Goal: Task Accomplishment & Management: Manage account settings

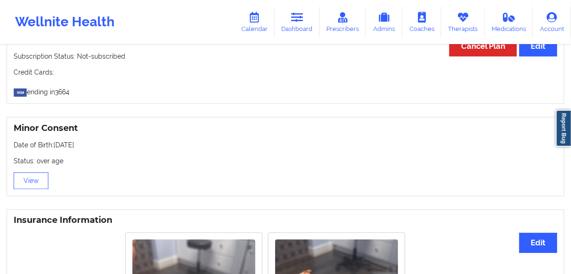
scroll to position [488, 0]
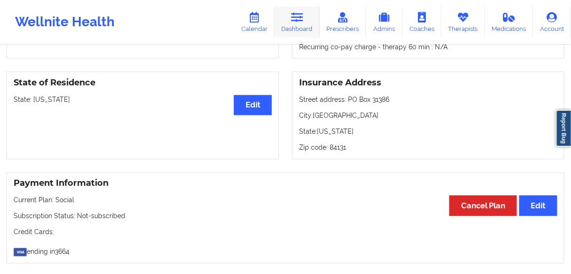
click at [295, 21] on icon at bounding box center [297, 17] width 12 height 10
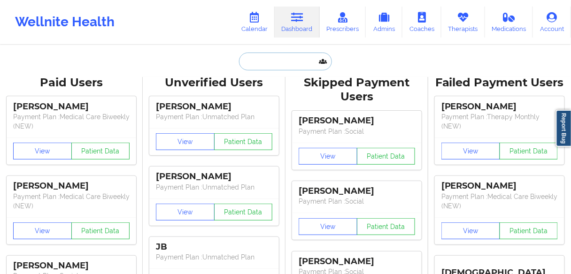
click at [263, 63] on input "text" at bounding box center [285, 62] width 93 height 18
paste input "[PERSON_NAME]"
type input "[PERSON_NAME]"
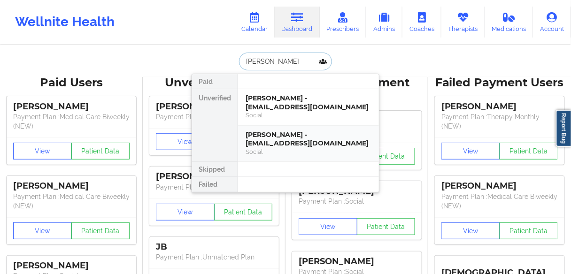
click at [266, 138] on div "[PERSON_NAME] - [EMAIL_ADDRESS][DOMAIN_NAME]" at bounding box center [309, 139] width 126 height 17
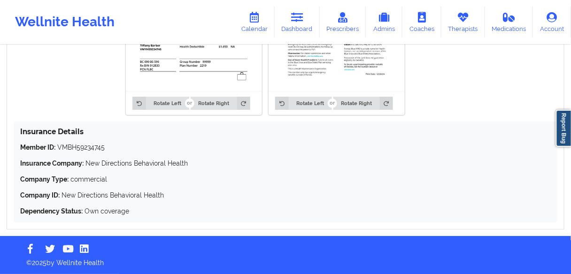
scroll to position [715, 0]
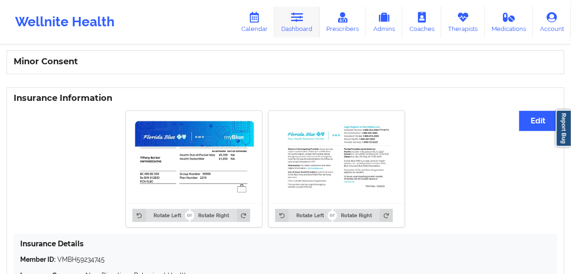
click at [298, 30] on link "Dashboard" at bounding box center [297, 22] width 45 height 31
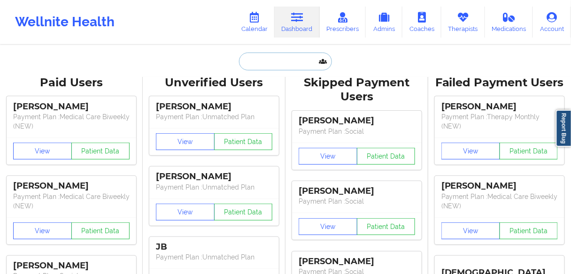
click at [258, 58] on input "text" at bounding box center [285, 62] width 93 height 18
paste input "[PERSON_NAME] [PERSON_NAME]"
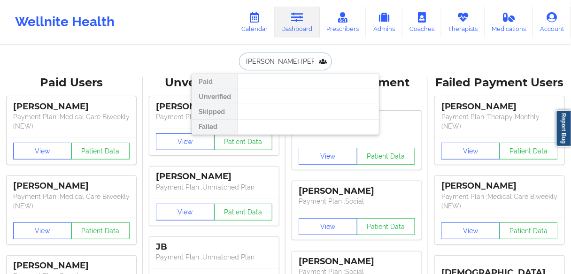
drag, startPoint x: 310, startPoint y: 59, endPoint x: 299, endPoint y: 59, distance: 10.8
click at [299, 59] on input "[PERSON_NAME] [PERSON_NAME]" at bounding box center [285, 62] width 93 height 18
drag, startPoint x: 273, startPoint y: 60, endPoint x: 267, endPoint y: 60, distance: 6.1
click at [267, 60] on input "[PERSON_NAME] [PERSON_NAME]" at bounding box center [285, 62] width 93 height 18
drag, startPoint x: 268, startPoint y: 60, endPoint x: 240, endPoint y: 57, distance: 27.4
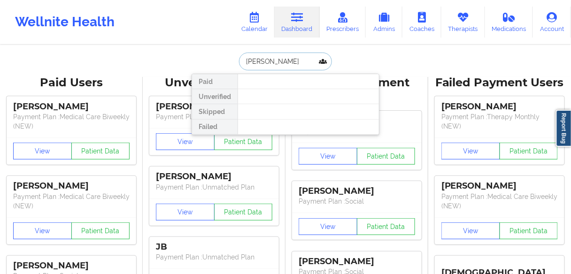
click at [240, 57] on input "[PERSON_NAME]" at bounding box center [285, 62] width 93 height 18
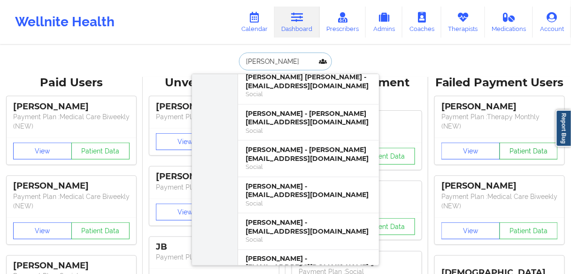
scroll to position [2066, 0]
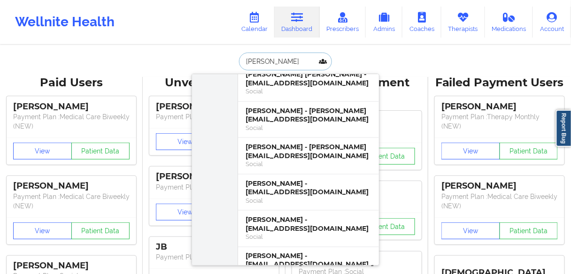
drag, startPoint x: 274, startPoint y: 62, endPoint x: 221, endPoint y: 58, distance: 53.2
click at [221, 58] on div "[PERSON_NAME] [PERSON_NAME] [PERSON_NAME] - [EMAIL_ADDRESS][DOMAIN_NAME] Medica…" at bounding box center [286, 62] width 188 height 18
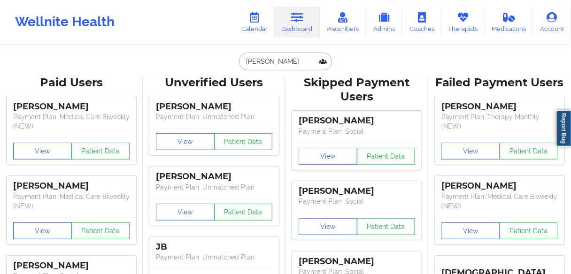
paste input "[PERSON_NAME]"
type input "[PERSON_NAME]"
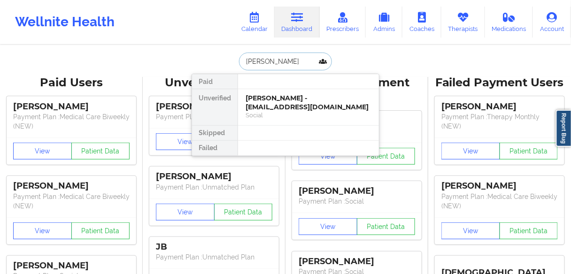
scroll to position [0, 0]
click at [255, 101] on div "[PERSON_NAME] - [EMAIL_ADDRESS][DOMAIN_NAME]" at bounding box center [309, 102] width 126 height 17
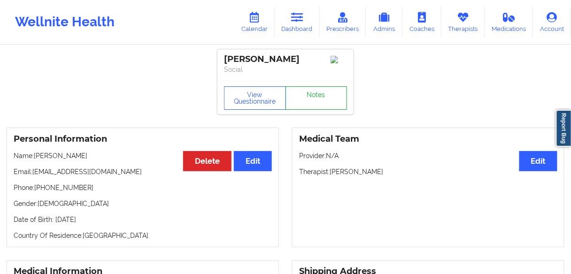
click at [314, 98] on link "Notes" at bounding box center [317, 97] width 62 height 23
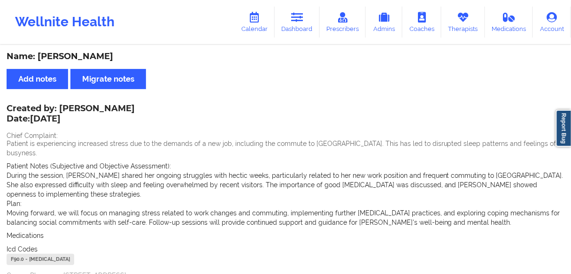
click at [114, 162] on span "Patient Notes (Subjective and Objective Assessment):" at bounding box center [89, 166] width 164 height 8
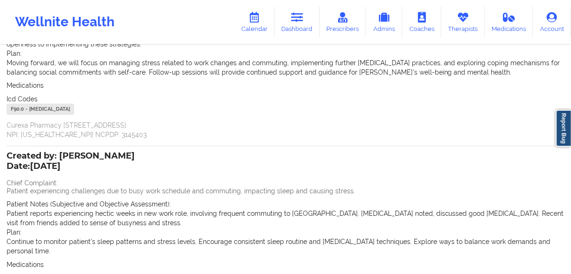
scroll to position [252, 0]
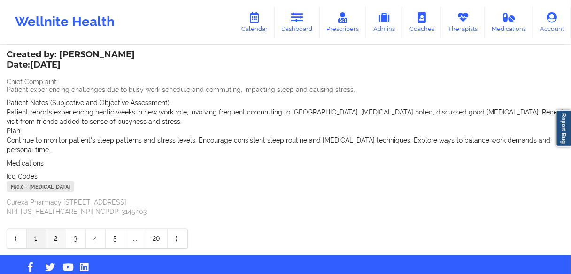
click at [53, 230] on link "2" at bounding box center [56, 239] width 20 height 19
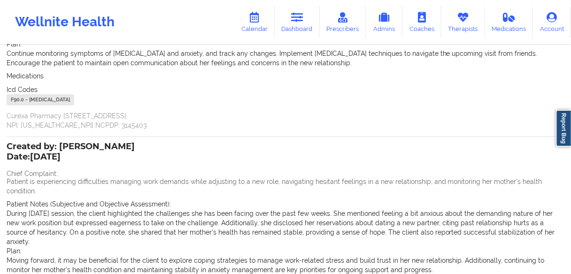
scroll to position [38, 0]
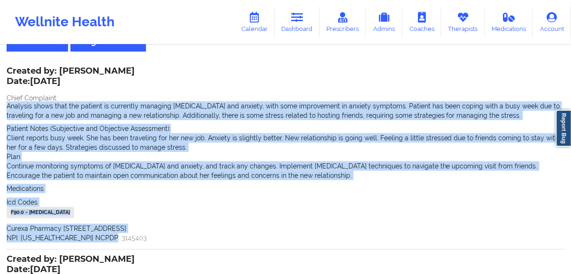
drag, startPoint x: 113, startPoint y: 240, endPoint x: 0, endPoint y: 108, distance: 174.2
click at [0, 108] on div "Name: [PERSON_NAME] Add notes Migrate notes Created by: [PERSON_NAME] Date: [DA…" at bounding box center [285, 248] width 571 height 480
copy div "Analysis shows that the patient is currently managing [MEDICAL_DATA] and anxiet…"
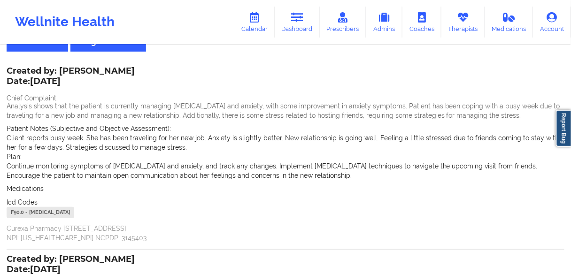
click at [102, 90] on div "Created by: [PERSON_NAME] Date: [DATE] Chief Complaint: Analysis shows that the…" at bounding box center [286, 155] width 558 height 175
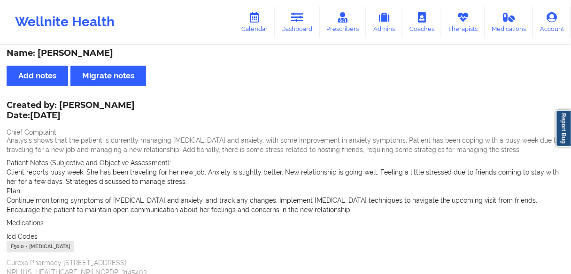
scroll to position [0, 0]
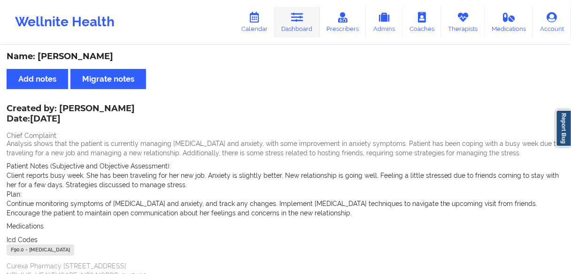
click at [298, 28] on link "Dashboard" at bounding box center [297, 22] width 45 height 31
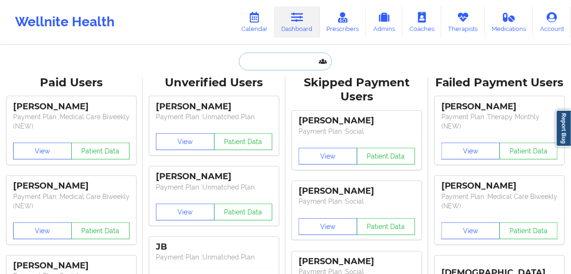
click at [255, 61] on input "text" at bounding box center [285, 62] width 93 height 18
paste input "[PERSON_NAME]"
type input "[PERSON_NAME]"
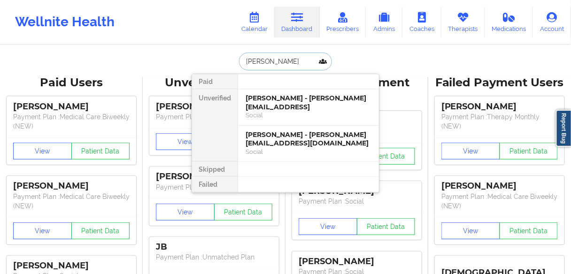
drag, startPoint x: 267, startPoint y: 103, endPoint x: 253, endPoint y: 153, distance: 52.1
click at [261, 150] on div "Paid Unverified [PERSON_NAME] - [PERSON_NAME][EMAIL_ADDRESS] Social [PERSON_NAM…" at bounding box center [286, 133] width 188 height 119
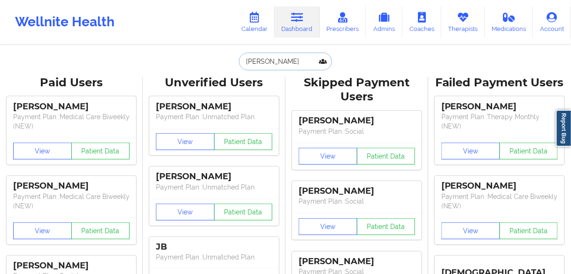
click at [288, 62] on input "[PERSON_NAME]" at bounding box center [285, 62] width 93 height 18
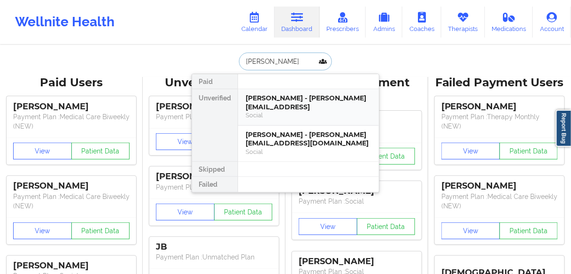
click at [259, 111] on div "Social" at bounding box center [309, 115] width 126 height 8
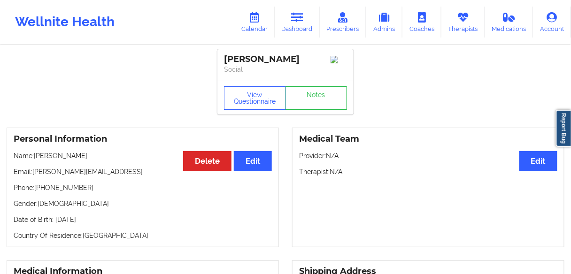
click at [285, 60] on div "[PERSON_NAME]" at bounding box center [285, 59] width 123 height 11
drag, startPoint x: 283, startPoint y: 56, endPoint x: 279, endPoint y: 59, distance: 5.0
click at [281, 56] on div "[PERSON_NAME]" at bounding box center [285, 59] width 123 height 11
click at [278, 60] on div "[PERSON_NAME]" at bounding box center [285, 59] width 123 height 11
click at [301, 27] on link "Dashboard" at bounding box center [297, 22] width 45 height 31
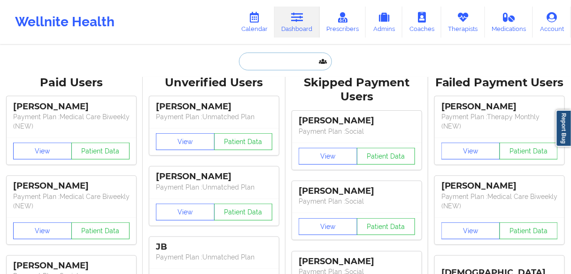
click at [266, 58] on input "text" at bounding box center [285, 62] width 93 height 18
paste input "[PERSON_NAME]"
type input "[PERSON_NAME]"
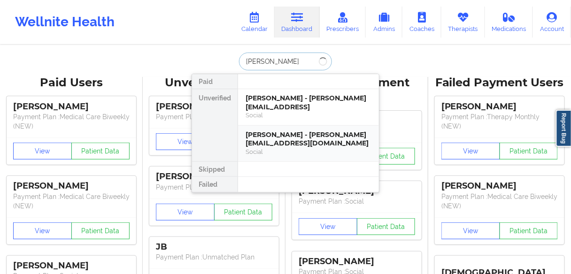
click at [264, 126] on div "[PERSON_NAME] - [PERSON_NAME][EMAIL_ADDRESS][DOMAIN_NAME] Social" at bounding box center [308, 144] width 141 height 36
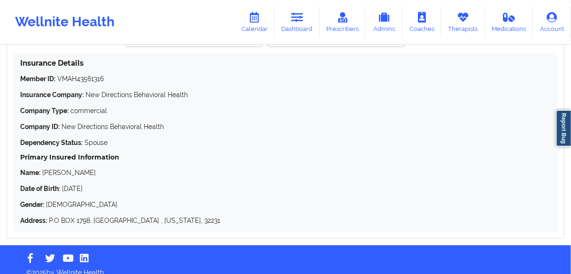
scroll to position [964, 0]
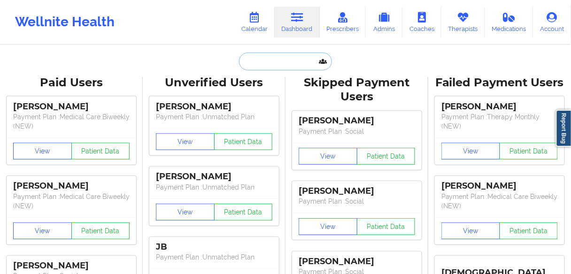
click at [265, 58] on input "text" at bounding box center [285, 62] width 93 height 18
paste input "[PERSON_NAME]"
type input "[PERSON_NAME]"
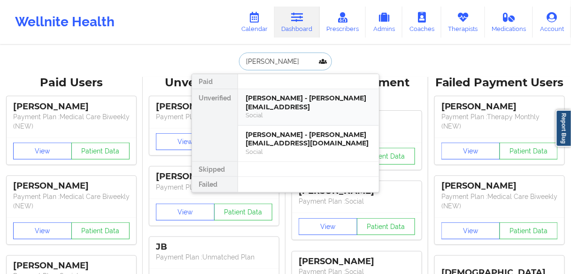
click at [265, 101] on div "[PERSON_NAME] - [PERSON_NAME][EMAIL_ADDRESS]" at bounding box center [309, 102] width 126 height 17
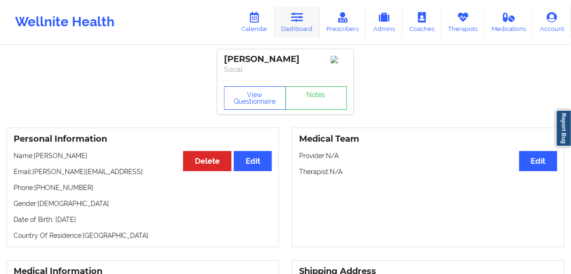
click at [291, 22] on link "Dashboard" at bounding box center [297, 22] width 45 height 31
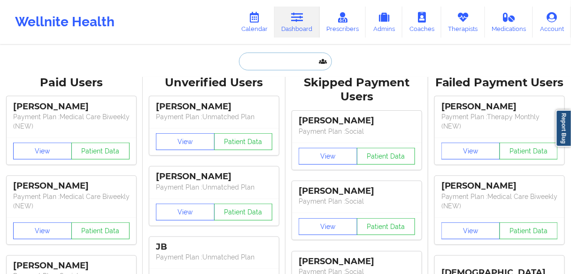
click at [275, 63] on input "text" at bounding box center [285, 62] width 93 height 18
paste input "[PERSON_NAME]"
type input "[PERSON_NAME]"
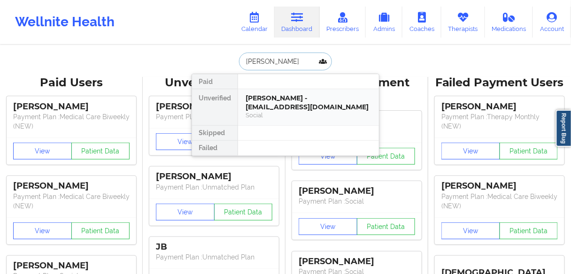
click at [269, 103] on div "[PERSON_NAME] - [EMAIL_ADDRESS][DOMAIN_NAME]" at bounding box center [309, 102] width 126 height 17
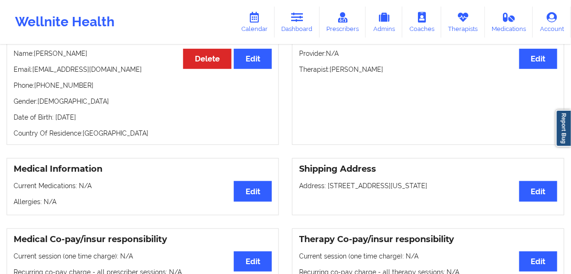
scroll to position [54, 0]
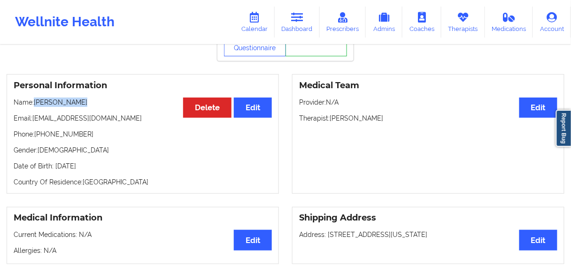
drag, startPoint x: 54, startPoint y: 102, endPoint x: 35, endPoint y: 102, distance: 19.3
click at [35, 102] on p "Name: [PERSON_NAME]" at bounding box center [143, 102] width 258 height 9
copy p "[PERSON_NAME]"
drag, startPoint x: 93, startPoint y: 135, endPoint x: 38, endPoint y: 139, distance: 56.0
click at [38, 139] on p "Phone: [PHONE_NUMBER]" at bounding box center [143, 134] width 258 height 9
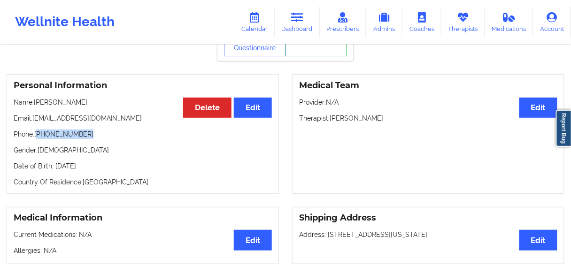
copy p "[PHONE_NUMBER]"
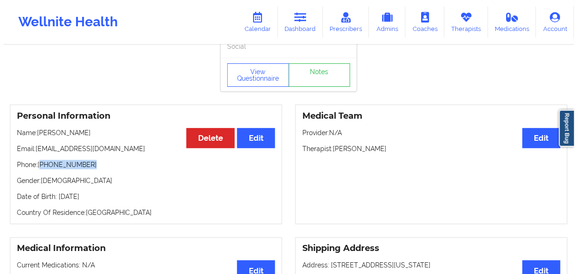
scroll to position [0, 0]
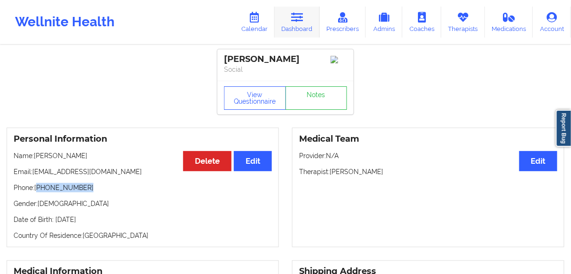
click at [307, 16] on link "Dashboard" at bounding box center [297, 22] width 45 height 31
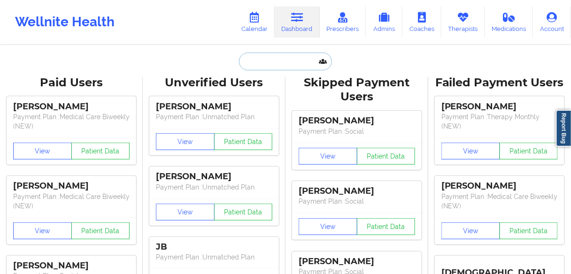
click at [264, 59] on input "text" at bounding box center [285, 62] width 93 height 18
paste input "[PERSON_NAME]"
type input "[PERSON_NAME]"
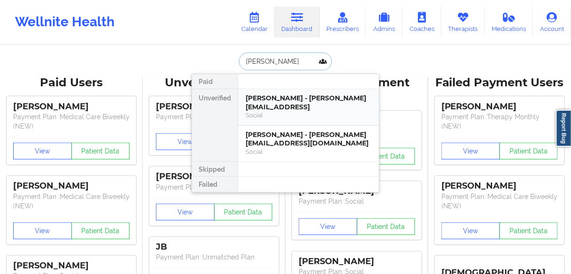
click at [266, 111] on div "Social" at bounding box center [309, 115] width 126 height 8
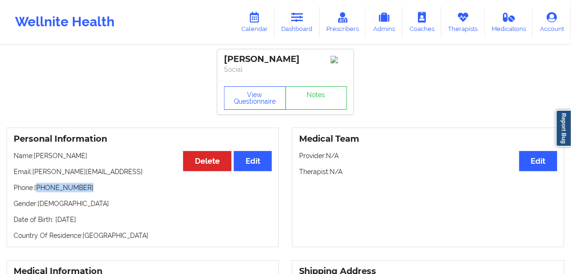
drag, startPoint x: 92, startPoint y: 188, endPoint x: 38, endPoint y: 190, distance: 53.6
click at [38, 190] on p "Phone: [PHONE_NUMBER]" at bounding box center [143, 187] width 258 height 9
copy p "[PHONE_NUMBER]"
click at [258, 30] on link "Calendar" at bounding box center [254, 22] width 40 height 31
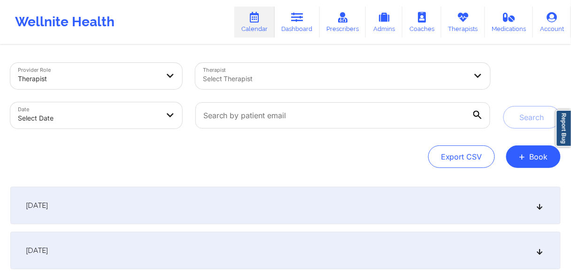
click at [263, 80] on div at bounding box center [335, 78] width 264 height 11
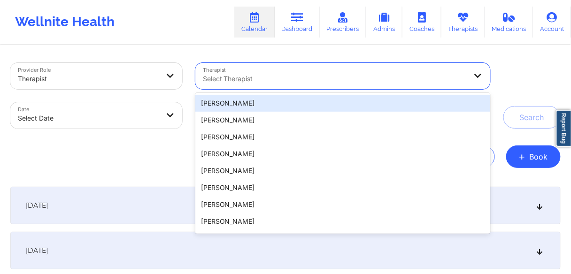
click at [258, 77] on div at bounding box center [335, 78] width 264 height 11
paste input "[PERSON_NAME]"
type input "[PERSON_NAME]"
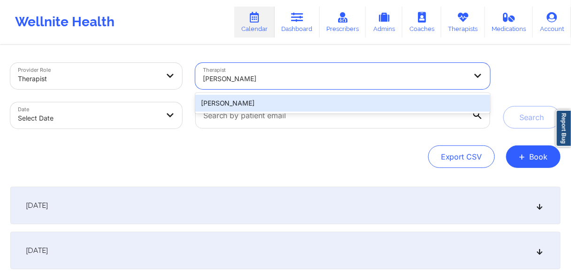
click at [237, 104] on div "[PERSON_NAME]" at bounding box center [342, 103] width 295 height 17
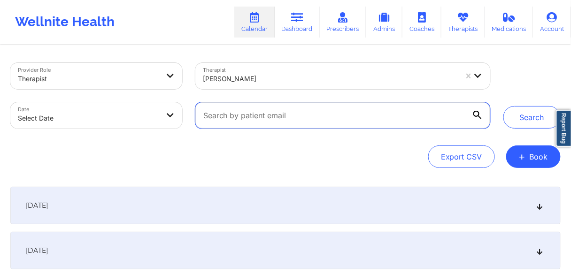
click at [240, 121] on input "text" at bounding box center [342, 115] width 295 height 26
drag, startPoint x: 240, startPoint y: 112, endPoint x: 241, endPoint y: 117, distance: 4.8
click at [241, 117] on input "text" at bounding box center [342, 115] width 295 height 26
paste input "[PERSON_NAME]"
type input "[PERSON_NAME]"
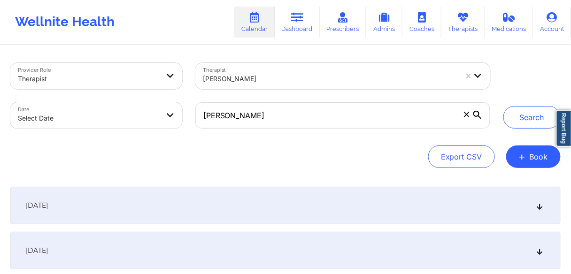
select select "2025-8"
select select "2025-9"
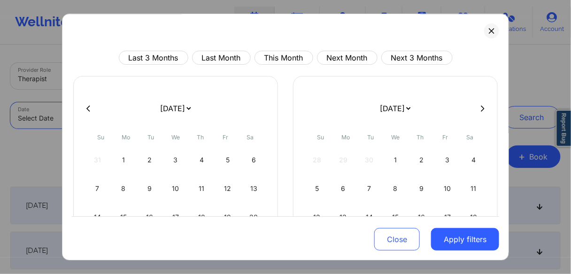
click at [132, 122] on body "Wellnite Health Calendar Dashboard Prescribers Admins Coaches Therapists Medica…" at bounding box center [285, 137] width 571 height 274
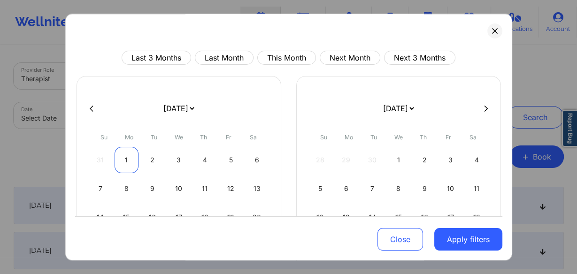
click at [124, 159] on div "1" at bounding box center [127, 160] width 24 height 26
select select "2025-8"
select select "2025-9"
select select "2025-8"
select select "2025-9"
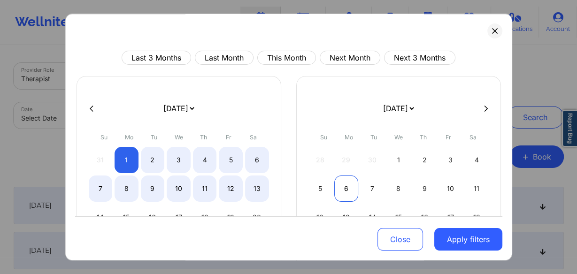
select select "2025-8"
select select "2025-9"
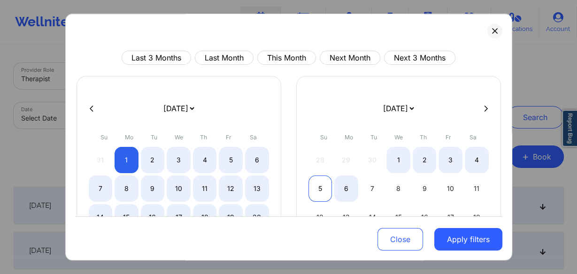
select select "2025-8"
select select "2025-9"
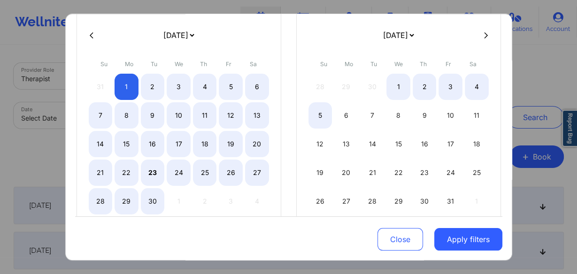
scroll to position [75, 0]
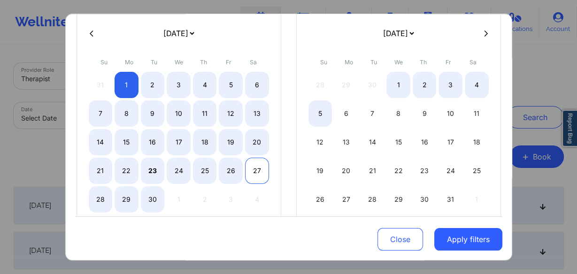
select select "2025-8"
select select "2025-9"
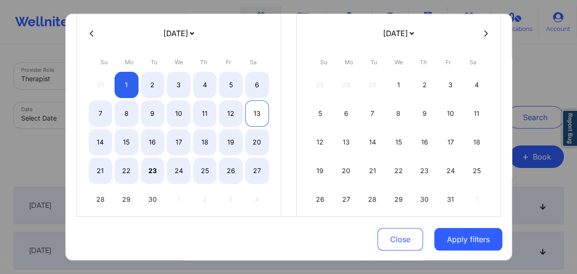
select select "2025-8"
select select "2025-9"
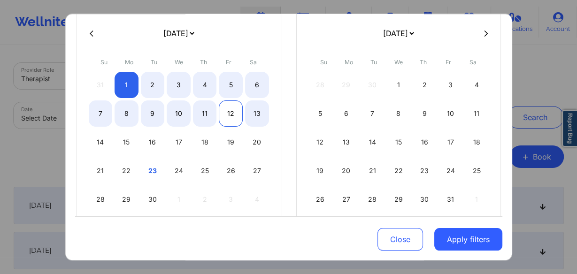
select select "2025-8"
select select "2025-9"
select select "2025-8"
select select "2025-9"
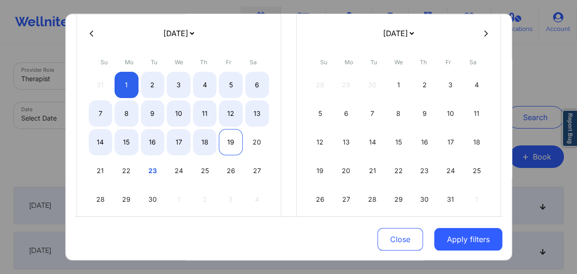
select select "2025-8"
select select "2025-9"
click at [225, 143] on div "19" at bounding box center [231, 142] width 24 height 26
select select "2025-8"
select select "2025-9"
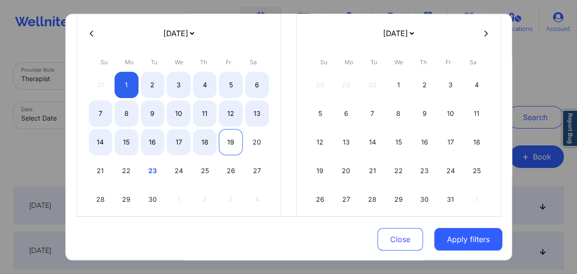
drag, startPoint x: 230, startPoint y: 131, endPoint x: 228, endPoint y: 137, distance: 5.9
click at [230, 131] on div "19" at bounding box center [231, 142] width 24 height 26
select select "2025-8"
select select "2025-9"
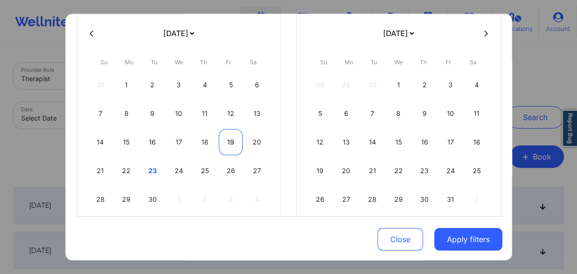
click at [227, 141] on div "19" at bounding box center [231, 142] width 24 height 26
select select "2025-8"
select select "2025-9"
click at [227, 139] on div "19" at bounding box center [231, 142] width 24 height 26
select select "2025-8"
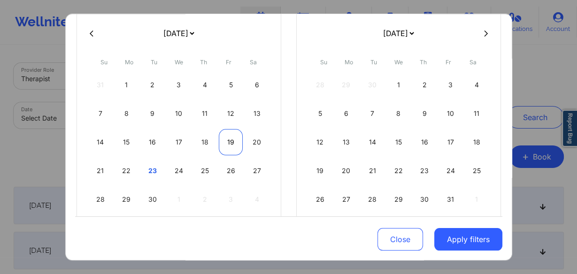
select select "2025-9"
click at [228, 142] on div "19" at bounding box center [231, 142] width 24 height 26
click at [229, 140] on div "19" at bounding box center [231, 142] width 24 height 26
select select "2025-8"
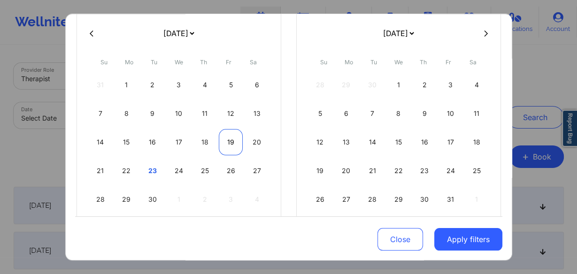
select select "2025-9"
click at [153, 170] on div "23" at bounding box center [153, 171] width 24 height 26
select select "2025-8"
select select "2025-9"
click at [148, 168] on div "23" at bounding box center [153, 171] width 24 height 26
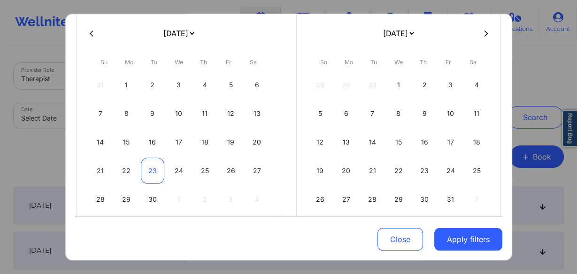
select select "2025-8"
select select "2025-9"
click at [152, 198] on div "30" at bounding box center [153, 199] width 24 height 26
select select "2025-8"
select select "2025-9"
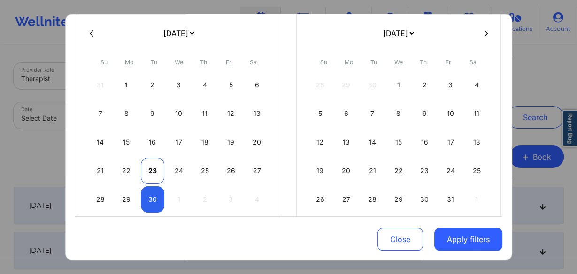
select select "2025-8"
select select "2025-9"
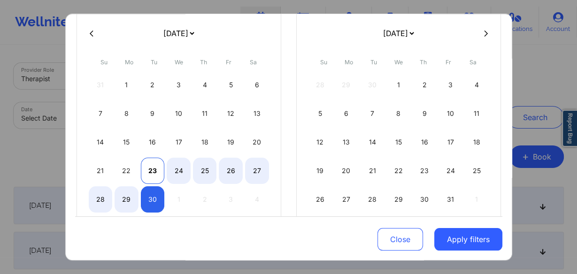
click at [149, 167] on div "23" at bounding box center [153, 171] width 24 height 26
select select "2025-8"
select select "2025-9"
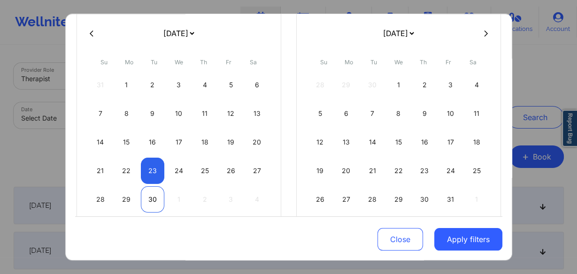
select select "2025-8"
select select "2025-9"
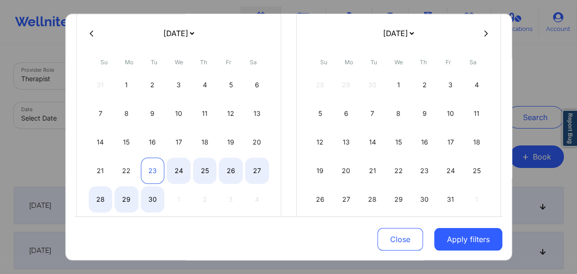
select select "2025-8"
select select "2025-9"
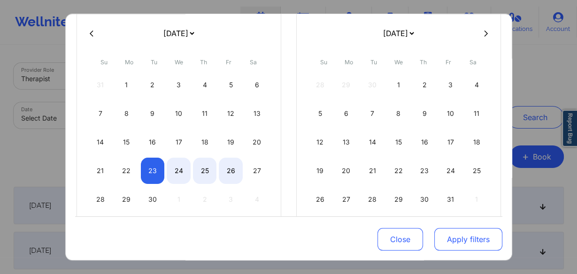
select select "2025-8"
select select "2025-9"
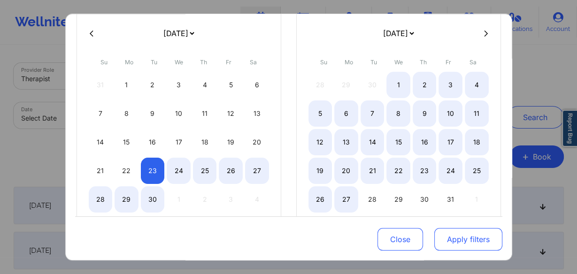
click at [457, 240] on button "Apply filters" at bounding box center [468, 239] width 68 height 23
click at [453, 239] on button "Apply filters" at bounding box center [468, 239] width 68 height 23
click at [459, 240] on button "Apply filters" at bounding box center [468, 239] width 68 height 23
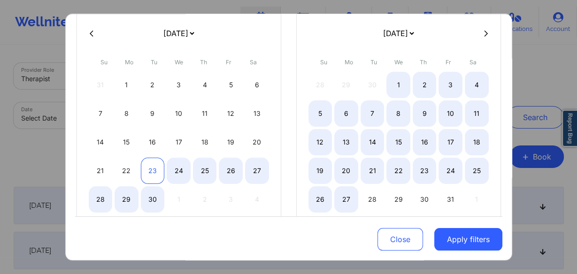
select select "2025-8"
select select "2025-9"
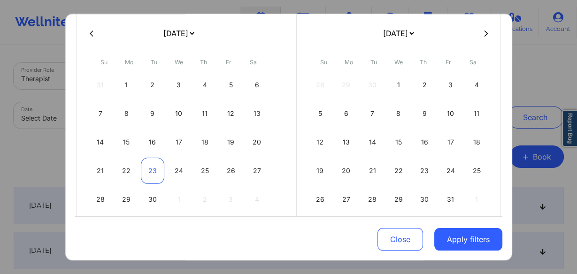
click at [153, 171] on div "23" at bounding box center [153, 171] width 24 height 26
select select "2025-8"
select select "2025-9"
click at [151, 170] on div "23" at bounding box center [153, 171] width 24 height 26
click at [152, 169] on div "23" at bounding box center [153, 171] width 24 height 26
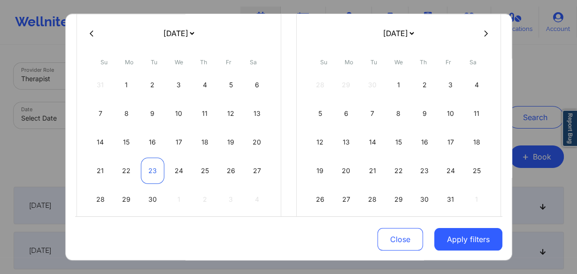
select select "2025-8"
select select "2025-9"
click at [151, 170] on div "23" at bounding box center [153, 171] width 24 height 26
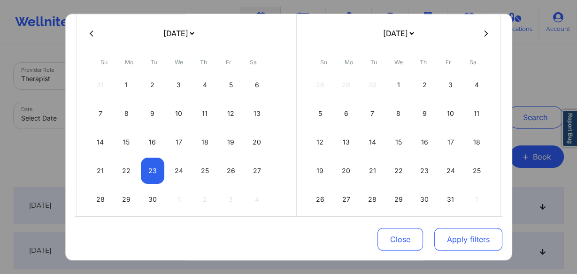
select select "2025-8"
select select "2025-9"
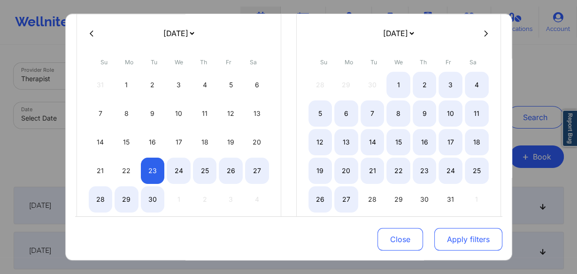
click at [448, 242] on button "Apply filters" at bounding box center [468, 239] width 68 height 23
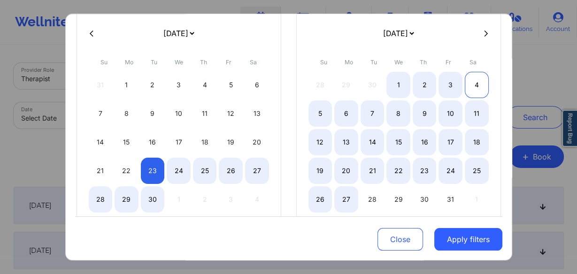
select select "2025-8"
select select "2025-9"
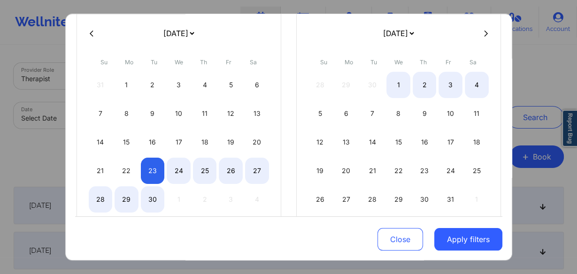
click at [481, 35] on button at bounding box center [485, 34] width 9 height 8
select select "2025-9"
select select "2025-10"
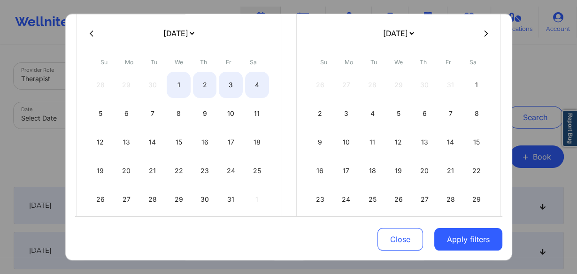
select select "2025-9"
select select "2025-10"
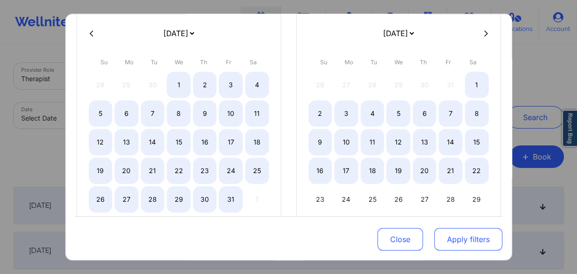
click at [458, 240] on button "Apply filters" at bounding box center [468, 239] width 68 height 23
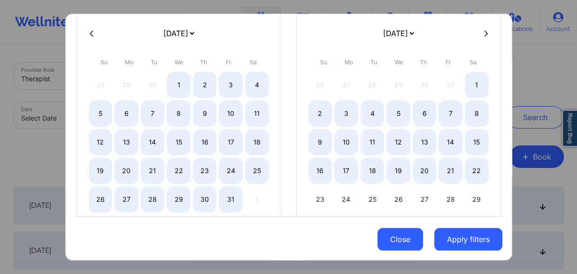
click at [391, 241] on button "Close" at bounding box center [401, 239] width 46 height 23
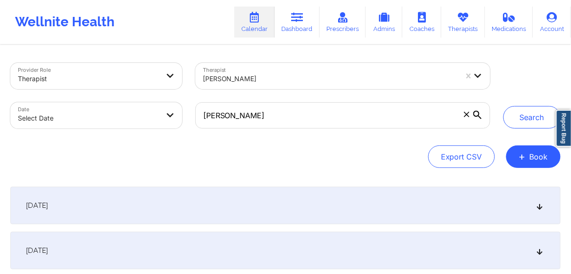
select select "2025-8"
select select "2025-9"
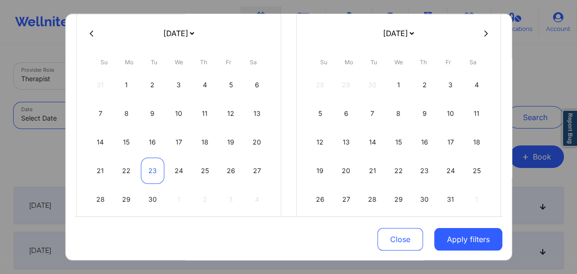
click at [155, 170] on div "23" at bounding box center [153, 171] width 24 height 26
select select "2025-8"
select select "2025-9"
select select "2025-8"
select select "2025-9"
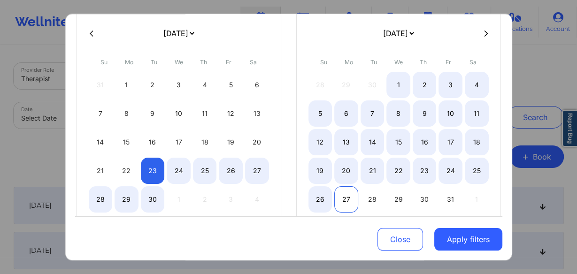
select select "2025-8"
select select "2025-9"
select select "2025-8"
select select "2025-9"
select select "2025-8"
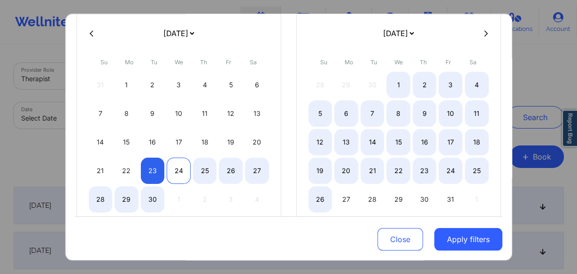
select select "2025-9"
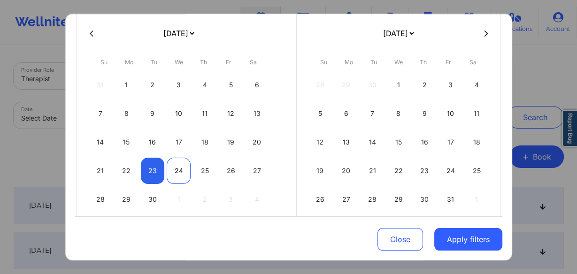
click at [173, 170] on div "24" at bounding box center [179, 171] width 24 height 26
select select "2025-8"
select select "2025-9"
click at [202, 171] on div "25" at bounding box center [205, 171] width 24 height 26
select select "2025-8"
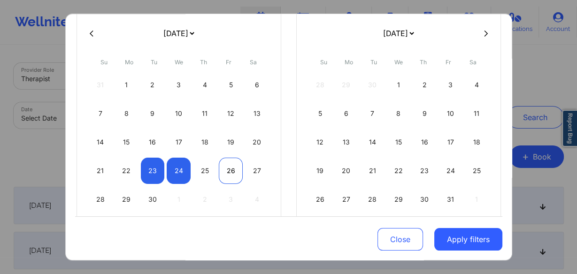
select select "2025-9"
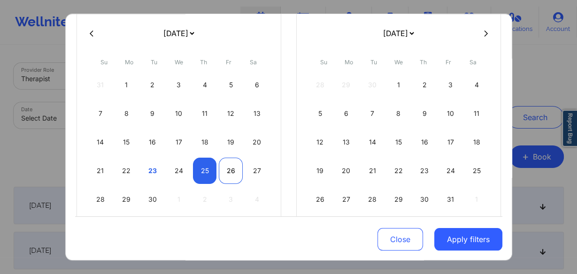
click at [223, 166] on div "26" at bounding box center [231, 171] width 24 height 26
select select "2025-8"
select select "2025-9"
click at [251, 166] on div "27" at bounding box center [257, 171] width 24 height 26
select select "2025-8"
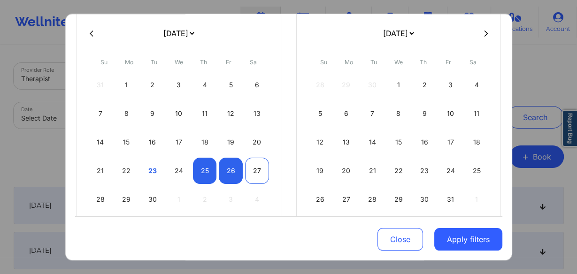
select select "2025-9"
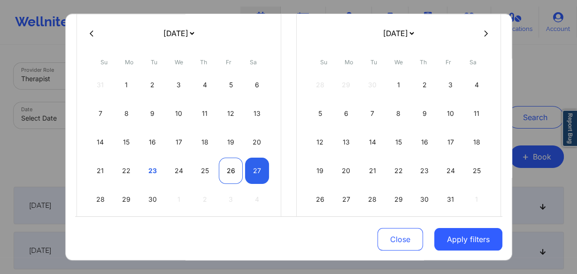
select select "2025-8"
select select "2025-9"
click at [206, 168] on div "25" at bounding box center [205, 171] width 24 height 26
select select "2025-8"
select select "2025-9"
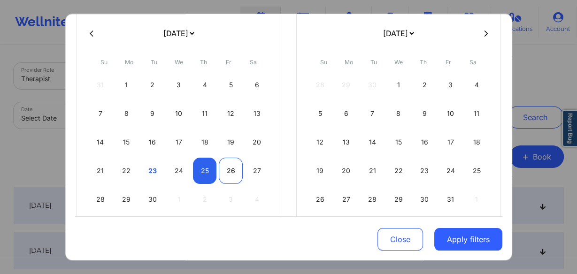
select select "2025-8"
select select "2025-9"
select select "2025-8"
select select "2025-9"
select select "2025-8"
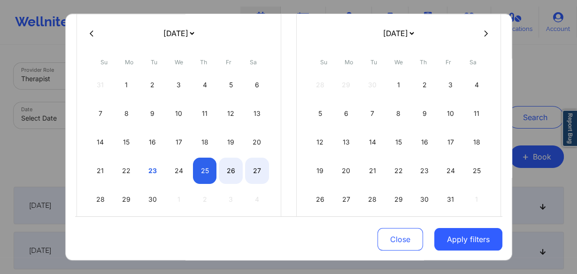
select select "2025-9"
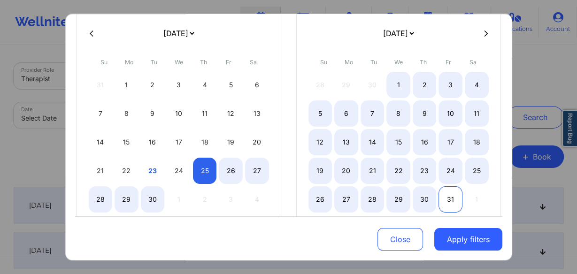
select select "2025-8"
select select "2025-9"
click at [444, 199] on div "31" at bounding box center [451, 199] width 24 height 26
select select "2025-8"
select select "2025-9"
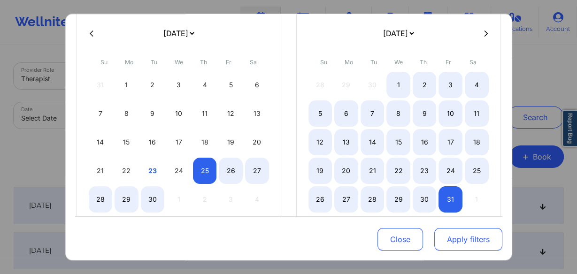
click at [452, 247] on button "Apply filters" at bounding box center [468, 239] width 68 height 23
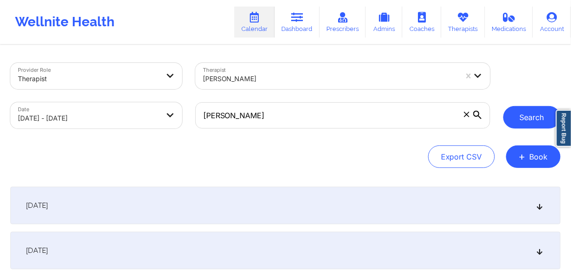
click at [529, 115] on button "Search" at bounding box center [531, 117] width 57 height 23
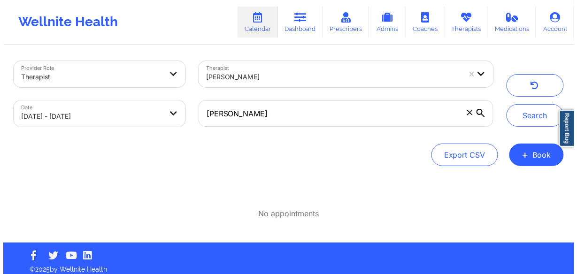
scroll to position [0, 0]
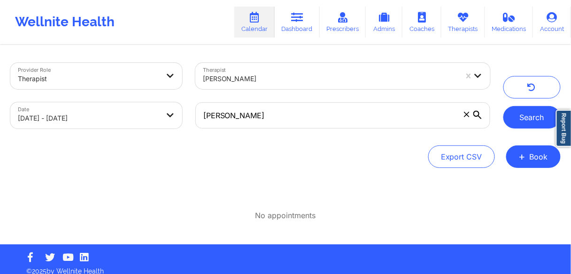
click at [518, 114] on button "Search" at bounding box center [531, 117] width 57 height 23
select select "2025-8"
select select "2025-9"
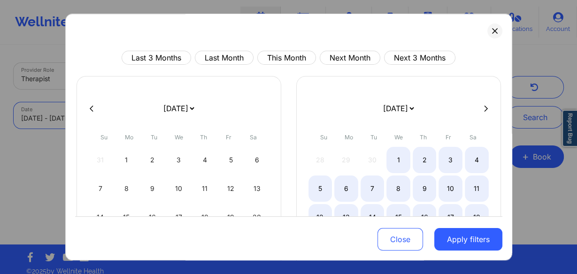
click at [134, 119] on body "Wellnite Health Calendar Dashboard Prescribers Admins Coaches Therapists Medica…" at bounding box center [288, 137] width 577 height 274
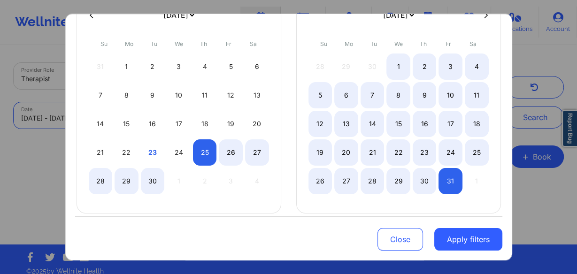
scroll to position [100, 0]
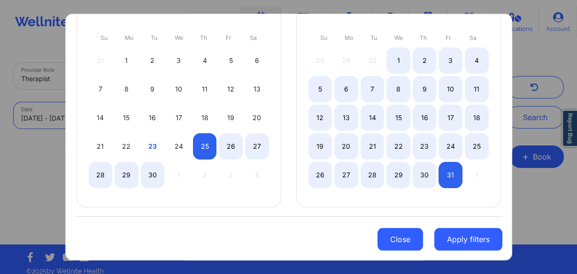
click at [394, 243] on button "Close" at bounding box center [401, 239] width 46 height 23
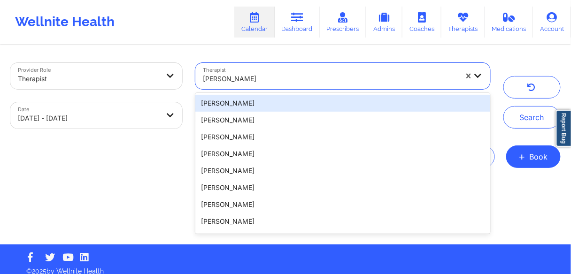
click at [232, 77] on div at bounding box center [330, 78] width 255 height 11
select select "2025-8"
select select "2025-9"
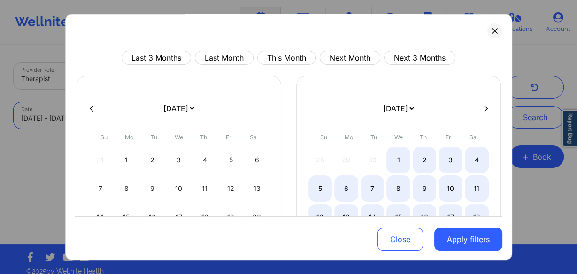
click at [142, 115] on body "Wellnite Health Calendar Dashboard Prescribers Admins Coaches Therapists Medica…" at bounding box center [288, 137] width 577 height 274
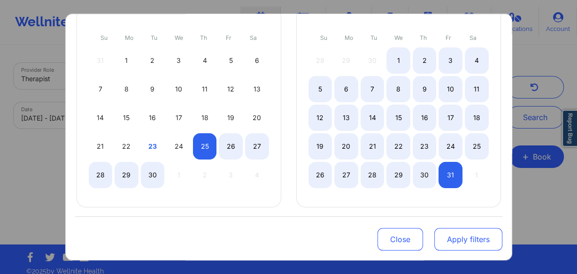
click at [457, 244] on button "Apply filters" at bounding box center [468, 239] width 68 height 23
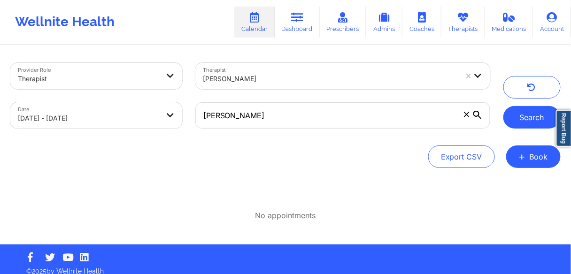
click at [530, 116] on button "Search" at bounding box center [531, 117] width 57 height 23
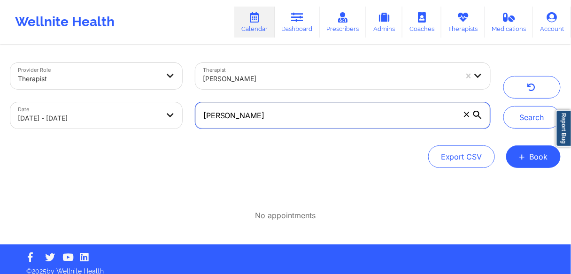
click at [261, 116] on input "[PERSON_NAME]" at bounding box center [342, 115] width 295 height 26
drag, startPoint x: 261, startPoint y: 116, endPoint x: 163, endPoint y: 113, distance: 98.2
click at [163, 113] on div "Provider Role Therapist Therapist [PERSON_NAME] Date [DATE] - [DATE] [PERSON_NA…" at bounding box center [250, 95] width 493 height 79
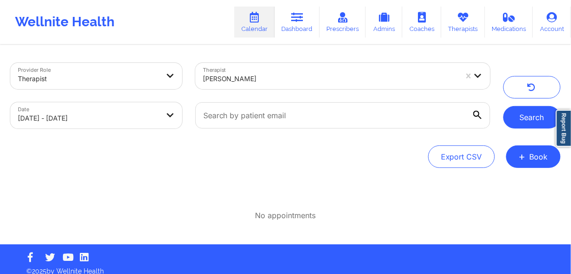
click at [511, 121] on button "Search" at bounding box center [531, 117] width 57 height 23
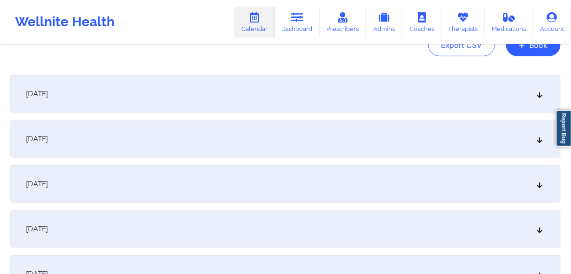
scroll to position [113, 0]
click at [97, 100] on div "[DATE]" at bounding box center [285, 93] width 550 height 38
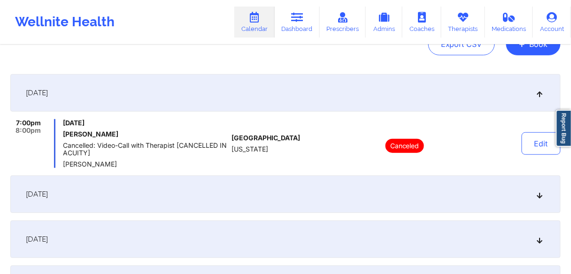
click at [48, 196] on span "[DATE]" at bounding box center [37, 194] width 22 height 9
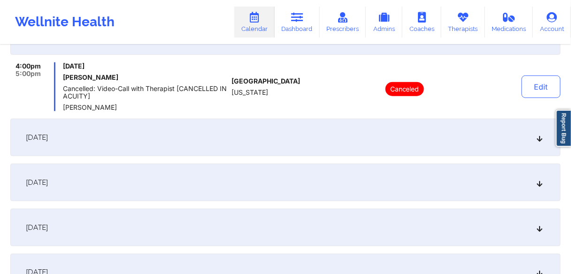
scroll to position [225, 0]
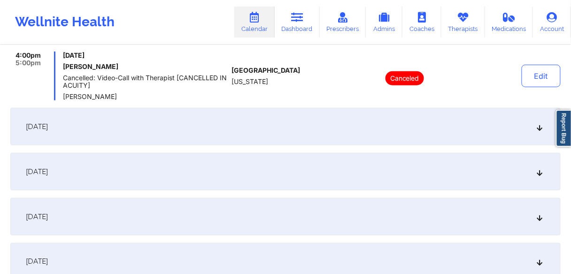
click at [48, 125] on span "[DATE]" at bounding box center [37, 126] width 22 height 9
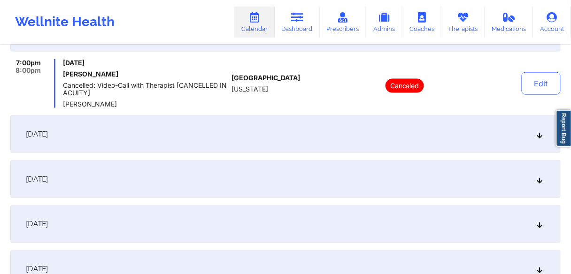
click at [48, 131] on span "[DATE]" at bounding box center [37, 134] width 22 height 9
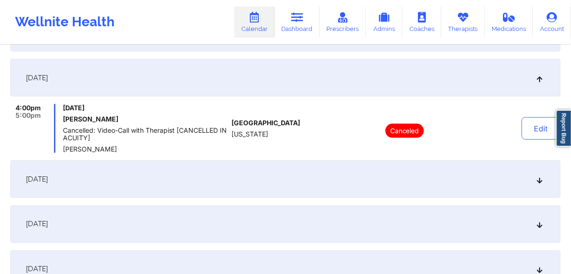
scroll to position [301, 0]
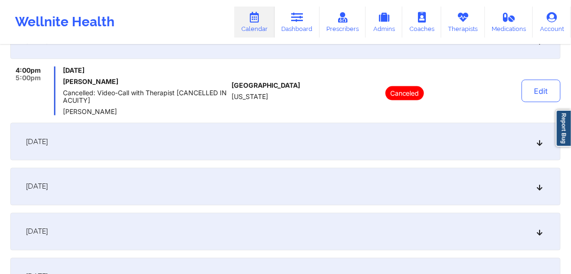
click at [75, 153] on div "[DATE]" at bounding box center [285, 142] width 550 height 38
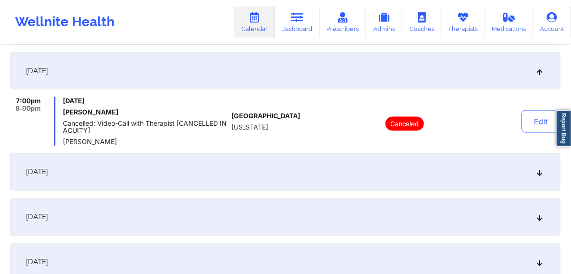
scroll to position [338, 0]
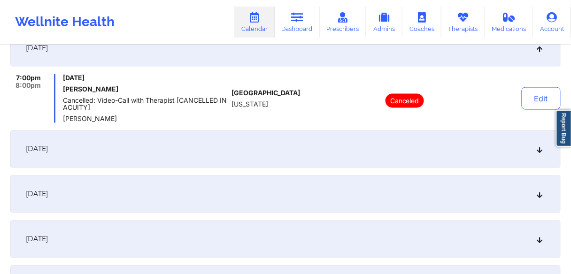
click at [48, 151] on span "[DATE]" at bounding box center [37, 149] width 22 height 9
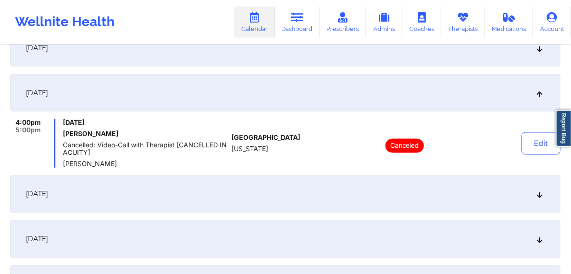
click at [70, 204] on div "[DATE]" at bounding box center [285, 195] width 550 height 38
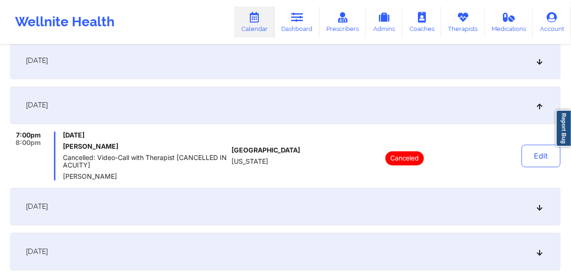
scroll to position [413, 0]
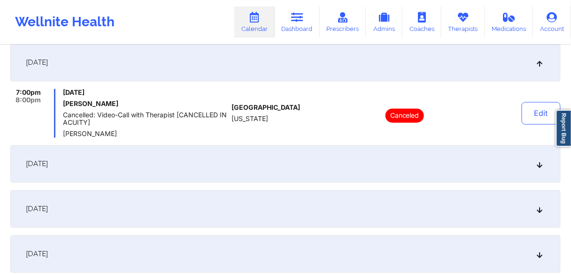
click at [48, 160] on span "[DATE]" at bounding box center [37, 164] width 22 height 9
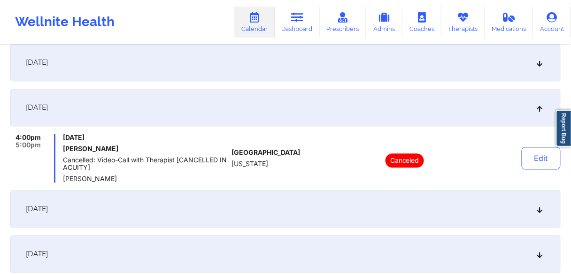
click at [72, 203] on div "[DATE]" at bounding box center [285, 210] width 550 height 38
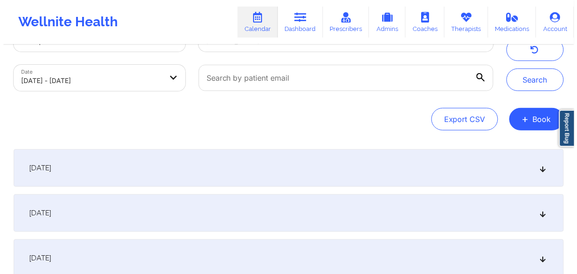
scroll to position [0, 0]
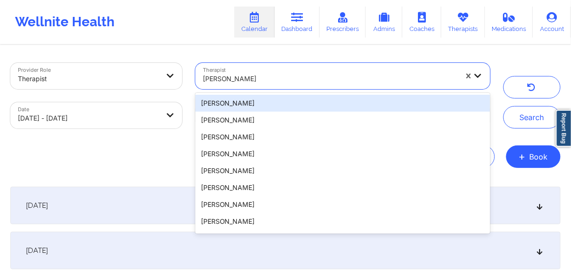
drag, startPoint x: 280, startPoint y: 78, endPoint x: 176, endPoint y: 78, distance: 103.8
click at [176, 78] on div "Provider Role Therapist Therapist 20 results available. Use Up and Down to choo…" at bounding box center [250, 95] width 493 height 79
click at [531, 86] on icon "button" at bounding box center [531, 89] width 9 height 8
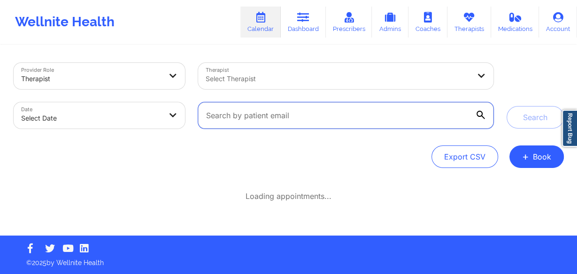
click at [259, 121] on input "text" at bounding box center [345, 115] width 295 height 26
type input "[PERSON_NAME]"
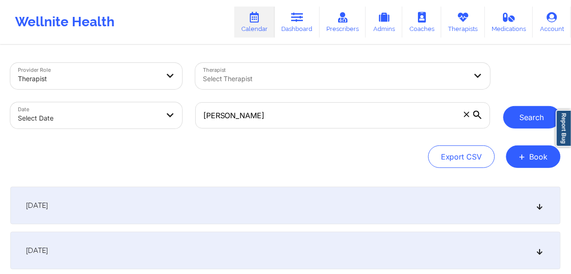
click at [522, 122] on button "Search" at bounding box center [531, 117] width 57 height 23
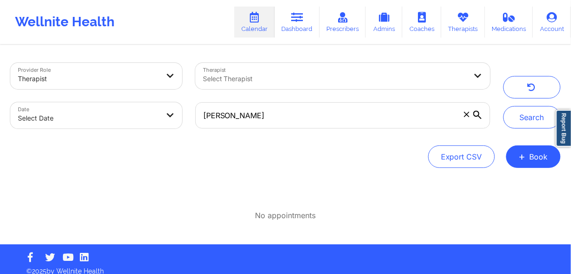
select select "2025-8"
select select "2025-9"
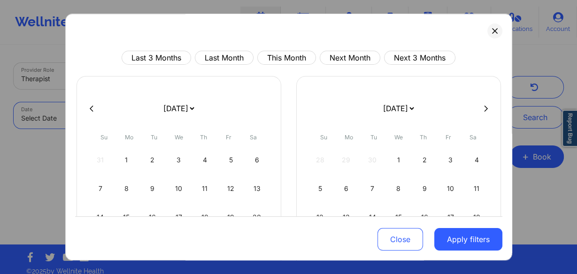
click at [154, 116] on body "Wellnite Health Calendar Dashboard Prescribers Admins Coaches Therapists Medica…" at bounding box center [288, 137] width 577 height 274
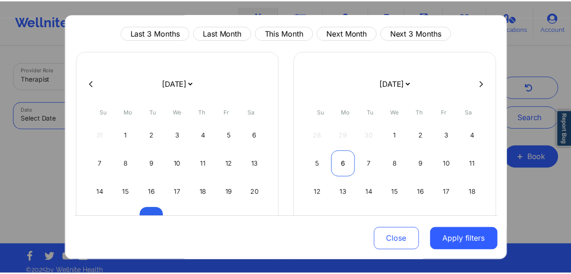
scroll to position [38, 0]
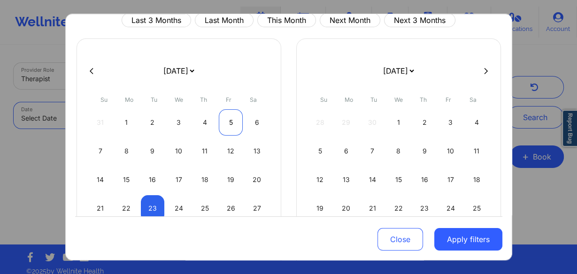
click at [225, 123] on div "5" at bounding box center [231, 122] width 24 height 26
select select "2025-8"
select select "2025-9"
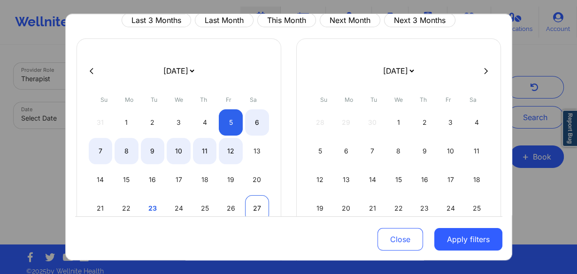
select select "2025-8"
select select "2025-9"
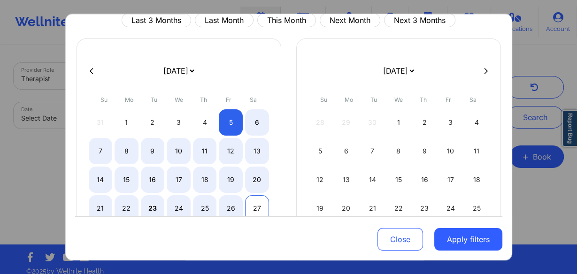
click at [256, 206] on div "27" at bounding box center [257, 208] width 24 height 26
select select "2025-8"
select select "2025-9"
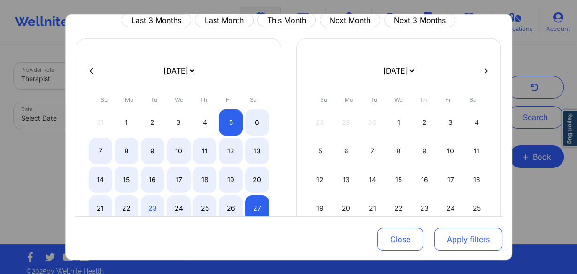
click at [471, 242] on button "Apply filters" at bounding box center [468, 239] width 68 height 23
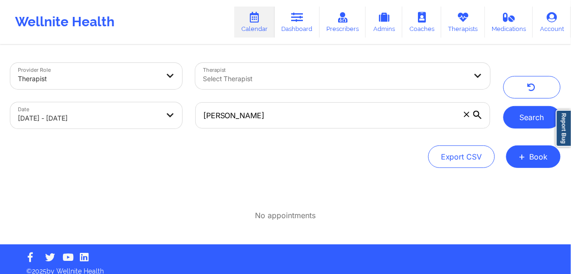
click at [526, 120] on button "Search" at bounding box center [531, 117] width 57 height 23
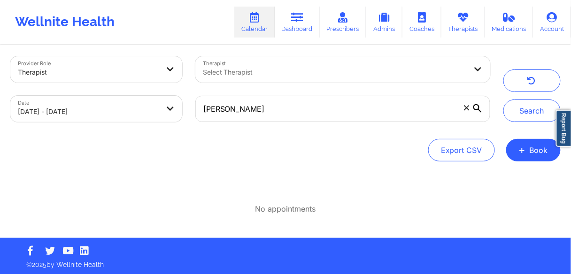
scroll to position [8, 0]
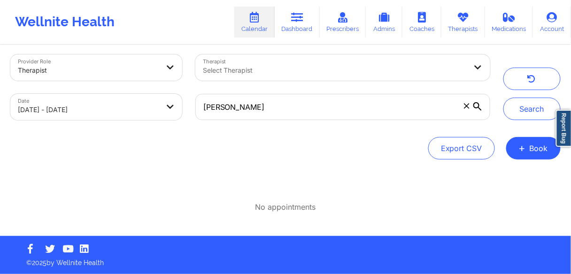
click at [289, 27] on link "Dashboard" at bounding box center [297, 22] width 45 height 31
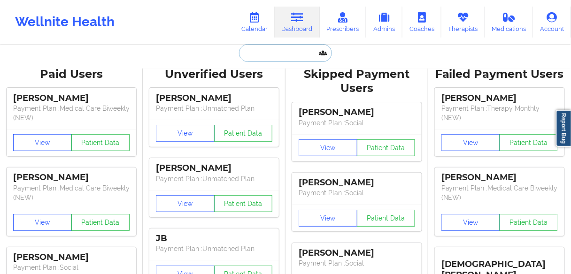
click at [274, 53] on input "text" at bounding box center [285, 53] width 93 height 18
paste input "[PERSON_NAME]"
type input "[PERSON_NAME]"
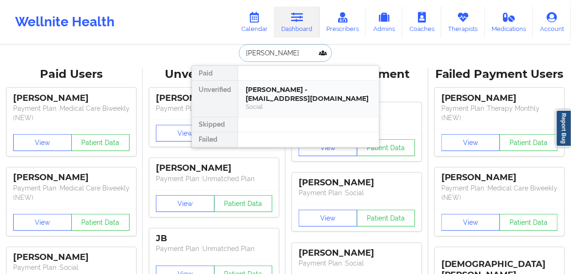
click at [279, 103] on div "Social" at bounding box center [309, 107] width 126 height 8
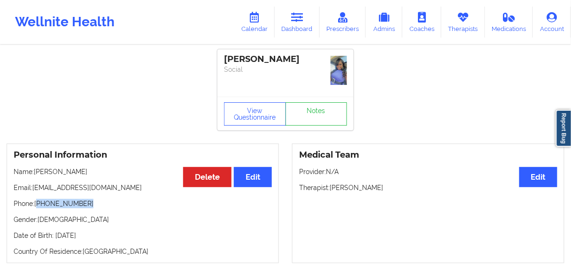
drag, startPoint x: 89, startPoint y: 201, endPoint x: 39, endPoint y: 202, distance: 50.3
click at [39, 202] on p "Phone: [PHONE_NUMBER]" at bounding box center [143, 203] width 258 height 9
copy p "[PHONE_NUMBER]"
click at [300, 27] on link "Dashboard" at bounding box center [297, 22] width 45 height 31
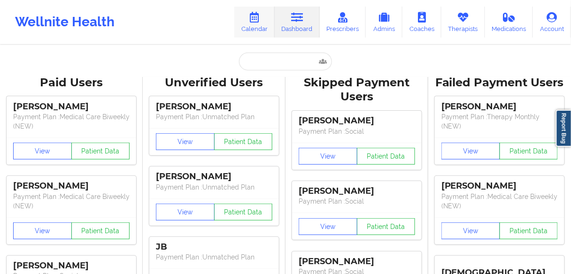
click at [262, 28] on link "Calendar" at bounding box center [254, 22] width 40 height 31
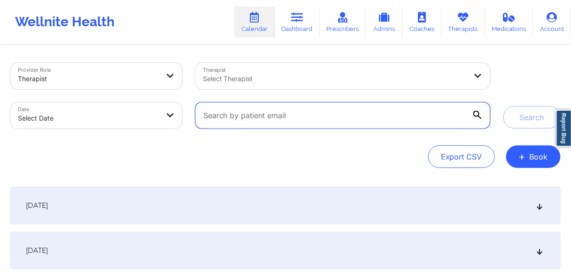
click at [246, 120] on input "text" at bounding box center [342, 115] width 295 height 26
type input "[PERSON_NAME]"
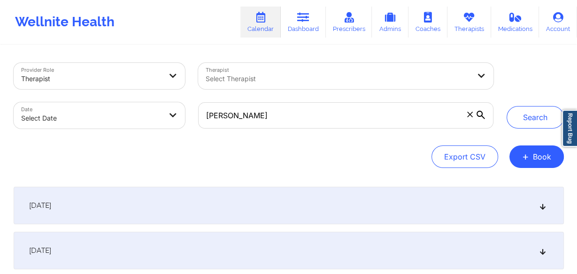
select select "2025-8"
select select "2025-9"
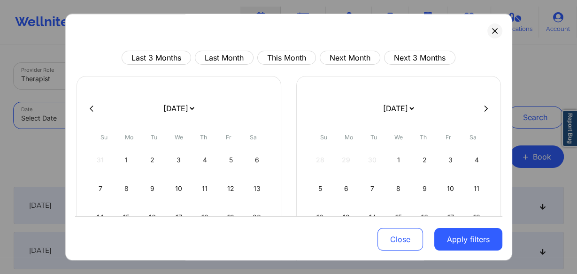
click at [161, 118] on body "Wellnite Health Calendar Dashboard Prescribers Admins Coaches Therapists Medica…" at bounding box center [288, 137] width 577 height 274
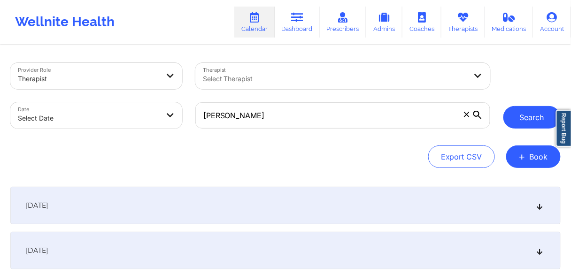
click at [521, 115] on button "Search" at bounding box center [531, 117] width 57 height 23
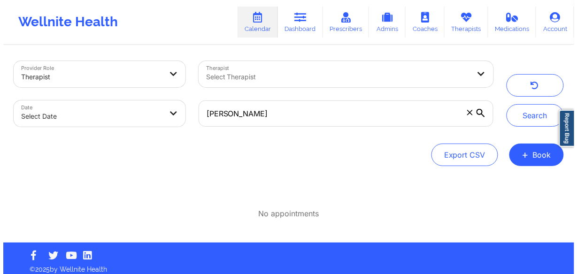
scroll to position [8, 0]
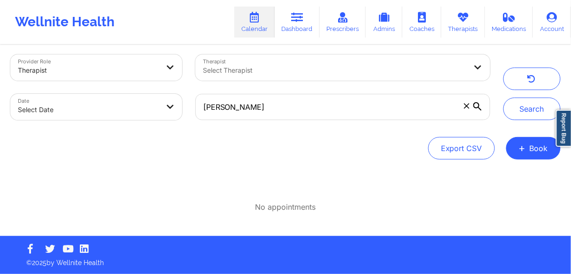
select select "2025-8"
select select "2025-9"
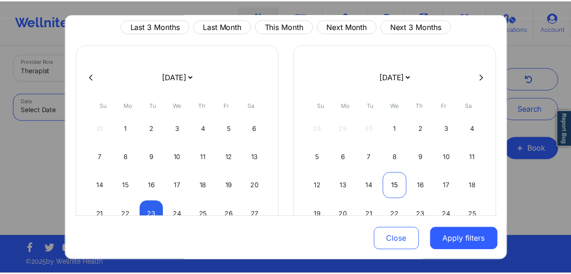
scroll to position [75, 0]
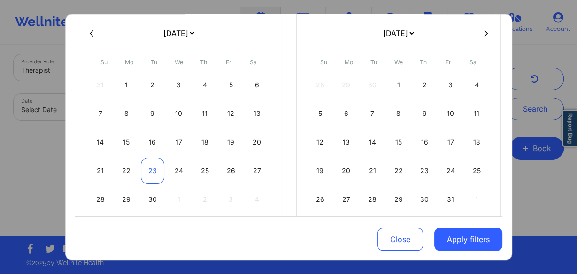
click at [154, 170] on div "23" at bounding box center [153, 171] width 24 height 26
select select "2025-8"
select select "2025-9"
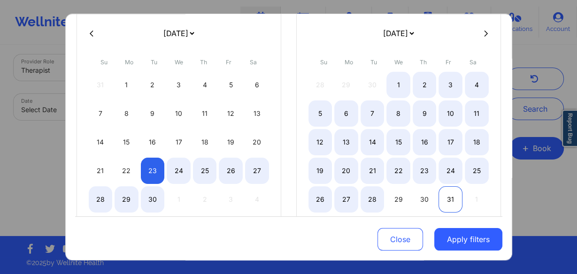
select select "2025-8"
select select "2025-9"
click at [448, 199] on div "31" at bounding box center [451, 199] width 24 height 26
select select "2025-8"
select select "2025-9"
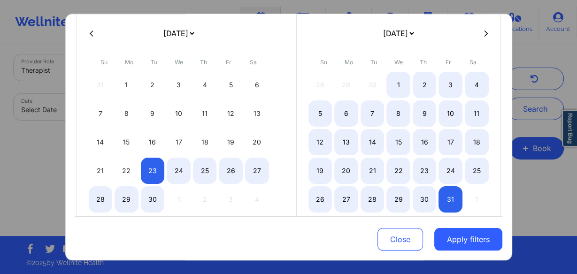
click at [459, 242] on button "Apply filters" at bounding box center [468, 239] width 68 height 23
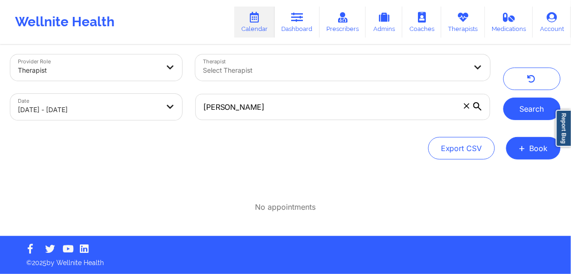
click at [525, 111] on button "Search" at bounding box center [531, 109] width 57 height 23
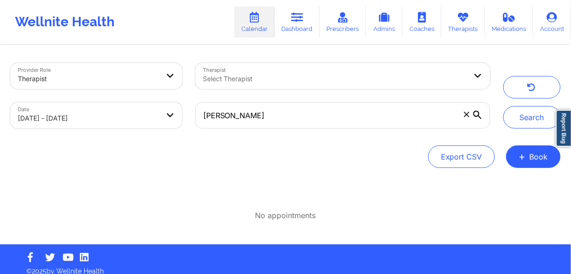
click at [225, 78] on div at bounding box center [335, 78] width 264 height 11
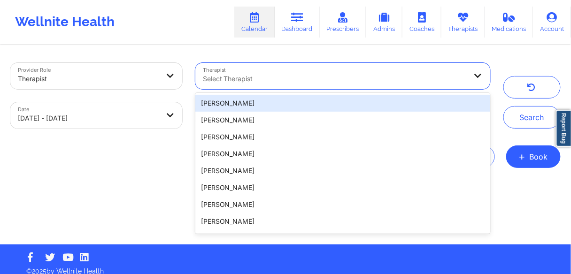
click at [271, 79] on div at bounding box center [335, 78] width 264 height 11
paste input "JASMINE"
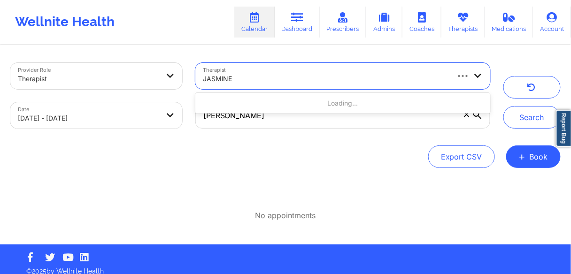
type input "JASMINE"
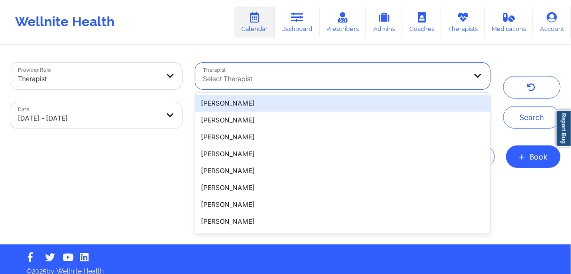
click at [263, 78] on div at bounding box center [335, 78] width 264 height 11
paste input "[PERSON_NAME]"
type input "[PERSON_NAME]"
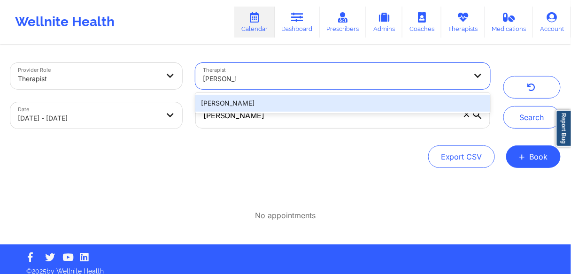
click at [229, 104] on div "[PERSON_NAME]" at bounding box center [342, 103] width 295 height 17
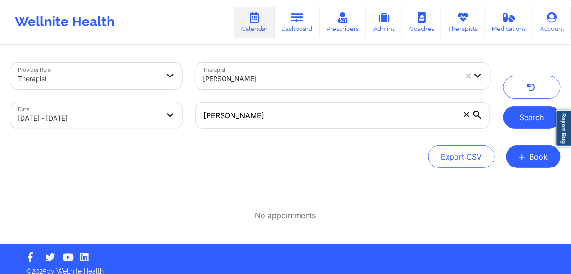
click at [526, 125] on button "Search" at bounding box center [531, 117] width 57 height 23
click at [162, 117] on body "Wellnite Health Calendar Dashboard Prescribers Admins Coaches Therapists Medica…" at bounding box center [285, 137] width 571 height 274
select select "2025-8"
select select "2025-9"
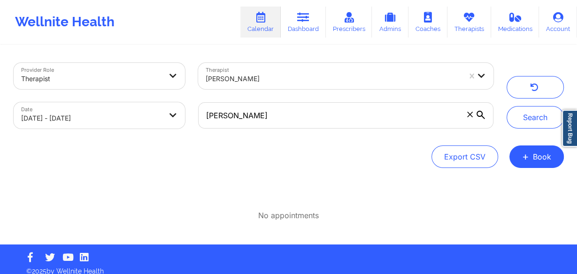
drag, startPoint x: 11, startPoint y: 150, endPoint x: 33, endPoint y: 147, distance: 22.3
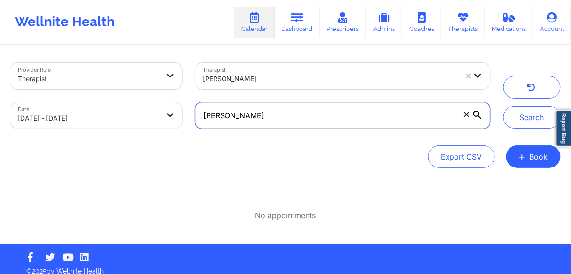
drag, startPoint x: 313, startPoint y: 118, endPoint x: 140, endPoint y: 117, distance: 172.4
click at [140, 117] on div "Provider Role Therapist Therapist [PERSON_NAME] Date [DATE] - [DATE] [PERSON_NA…" at bounding box center [250, 95] width 493 height 79
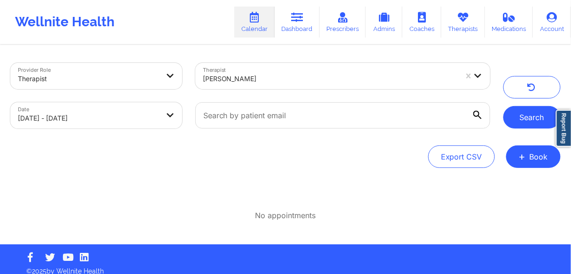
click at [518, 116] on button "Search" at bounding box center [531, 117] width 57 height 23
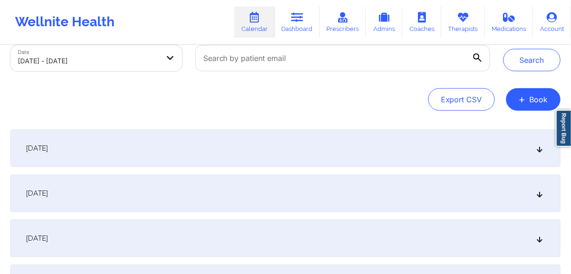
scroll to position [75, 0]
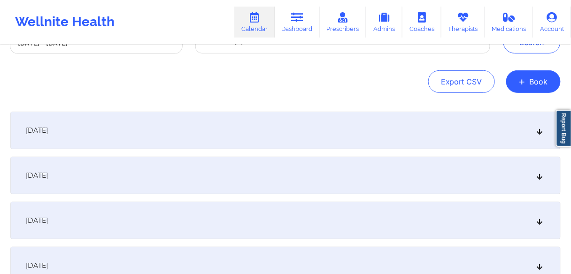
click at [48, 131] on span "[DATE]" at bounding box center [37, 130] width 22 height 9
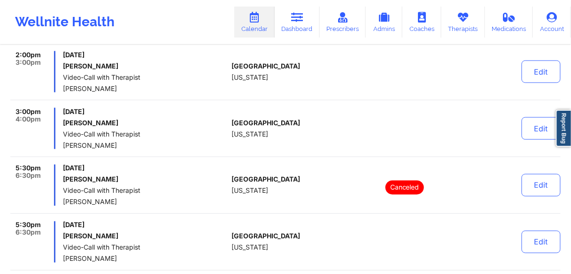
scroll to position [376, 0]
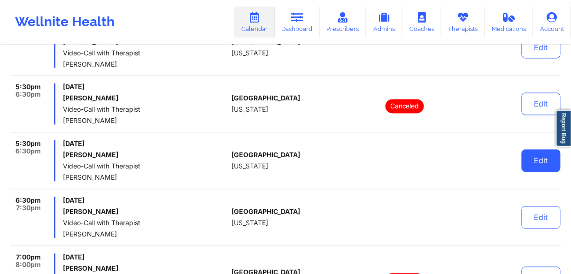
click at [540, 167] on button "Edit" at bounding box center [541, 161] width 39 height 23
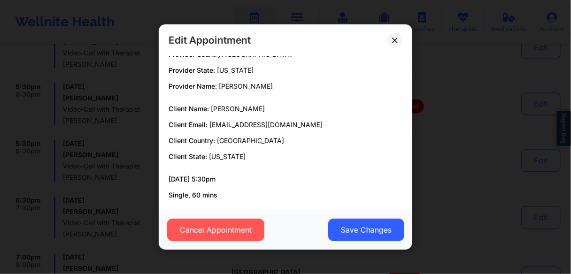
scroll to position [0, 0]
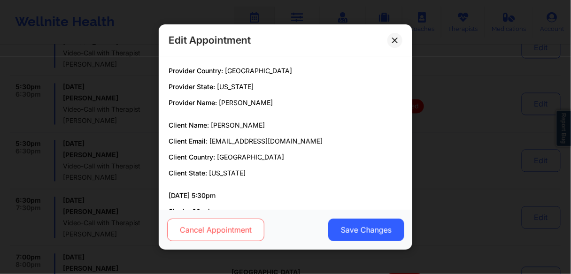
click at [214, 227] on button "Cancel Appointment" at bounding box center [215, 230] width 97 height 23
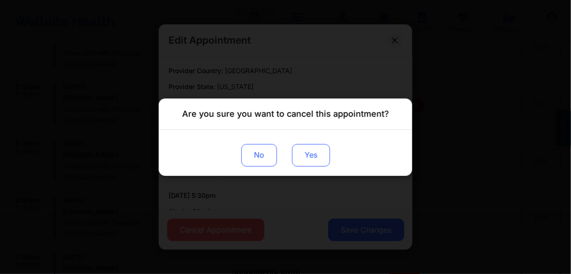
click at [309, 150] on button "Yes" at bounding box center [311, 155] width 38 height 23
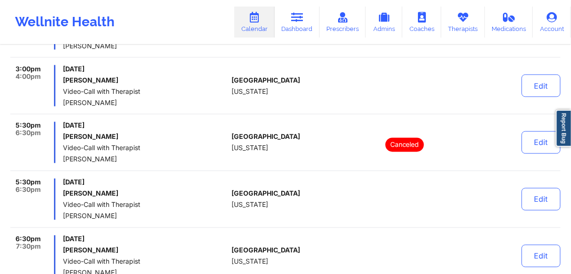
scroll to position [301, 0]
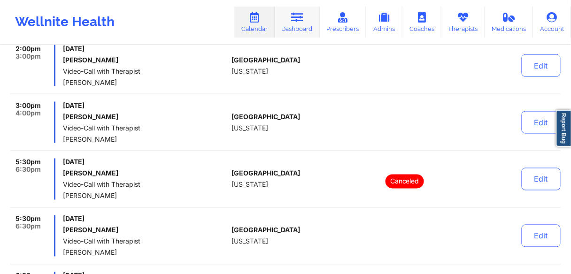
click at [301, 22] on icon at bounding box center [297, 17] width 12 height 10
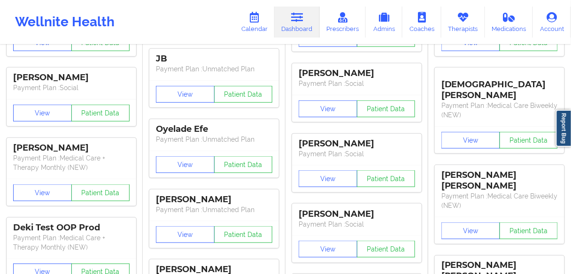
scroll to position [188, 0]
click at [254, 26] on link "Calendar" at bounding box center [254, 22] width 40 height 31
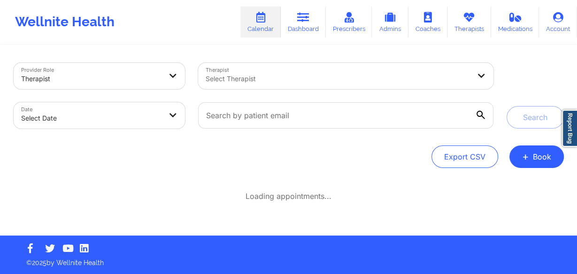
click at [267, 78] on div at bounding box center [338, 78] width 264 height 11
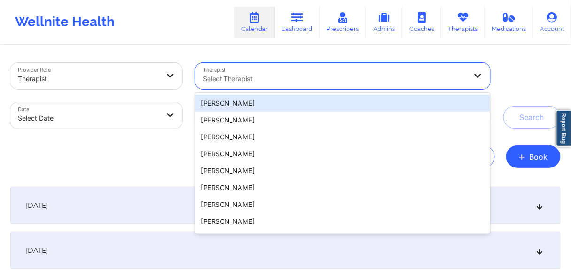
click at [237, 82] on div at bounding box center [335, 78] width 264 height 11
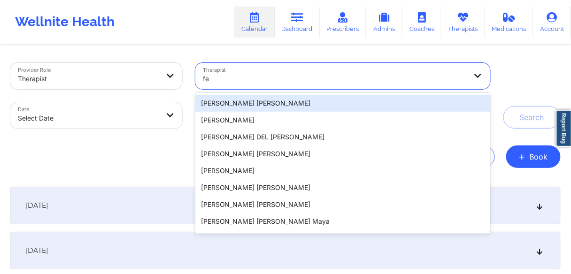
type input "f"
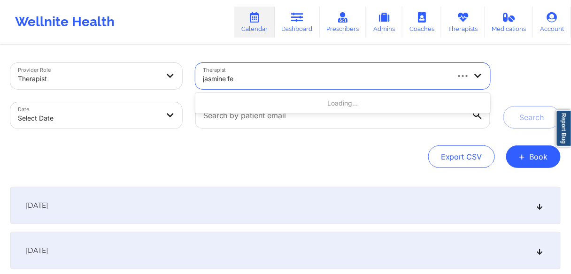
type input "jasmine fed"
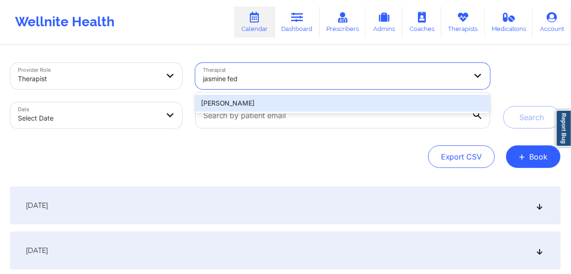
click at [240, 101] on div "[PERSON_NAME]" at bounding box center [342, 103] width 295 height 17
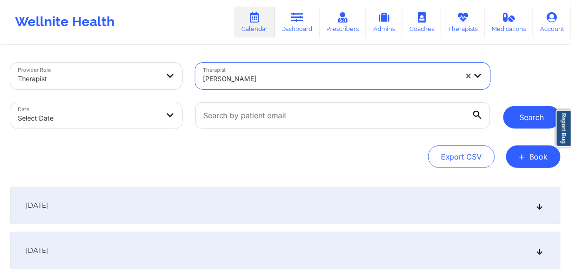
click at [524, 122] on button "Search" at bounding box center [531, 117] width 57 height 23
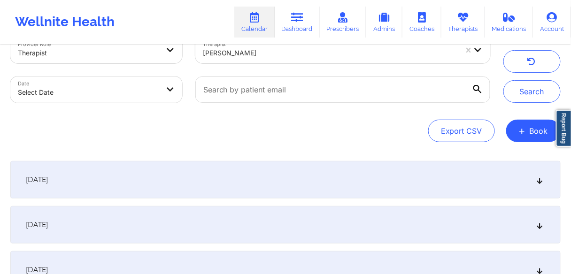
scroll to position [38, 0]
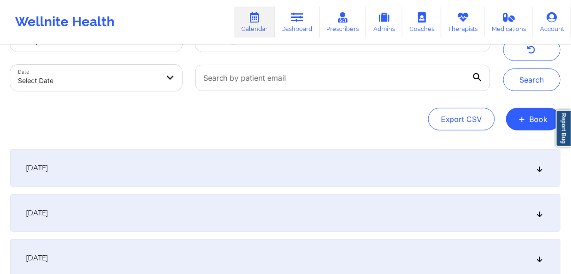
click at [48, 209] on span "[DATE]" at bounding box center [37, 213] width 22 height 9
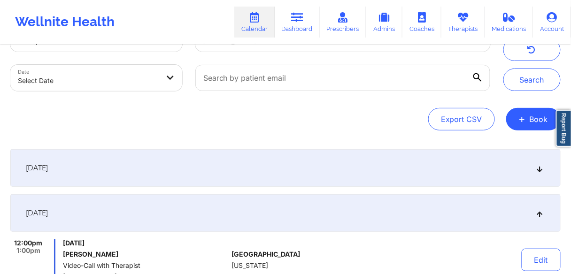
click at [48, 172] on span "[DATE]" at bounding box center [37, 167] width 22 height 9
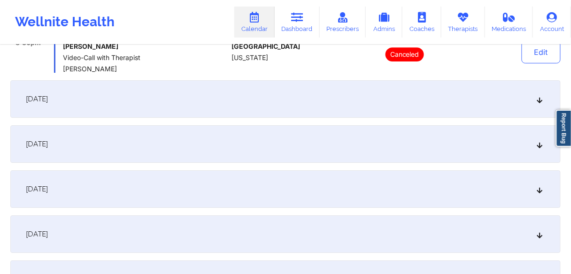
scroll to position [714, 0]
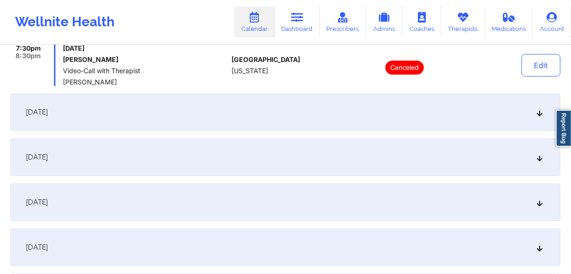
click at [48, 112] on span "[DATE]" at bounding box center [37, 112] width 22 height 9
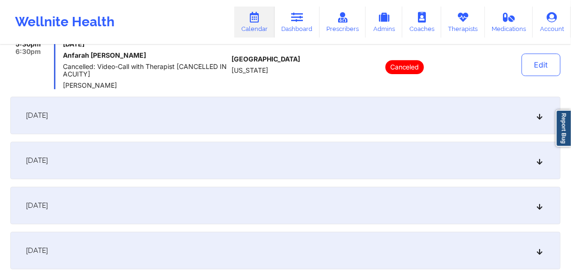
click at [48, 118] on span "[DATE]" at bounding box center [37, 115] width 22 height 9
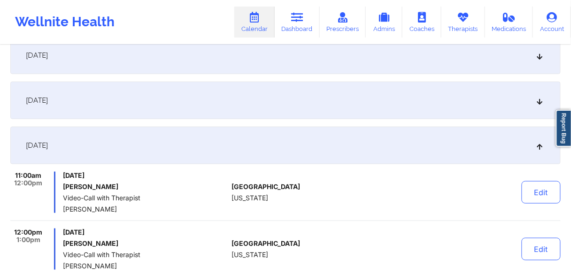
scroll to position [75, 0]
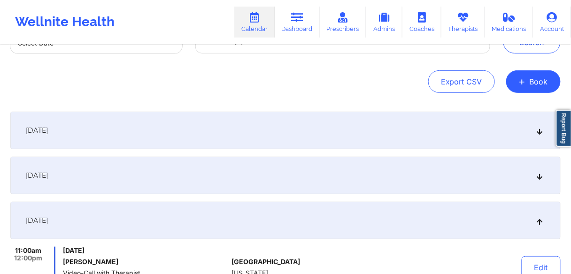
click at [48, 178] on span "[DATE]" at bounding box center [37, 175] width 22 height 9
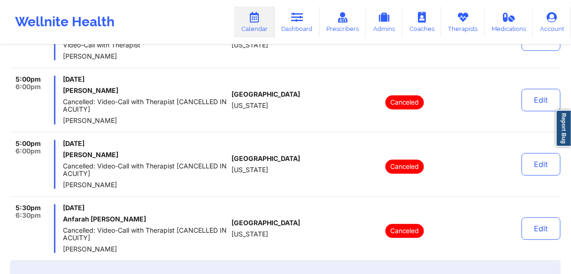
scroll to position [639, 0]
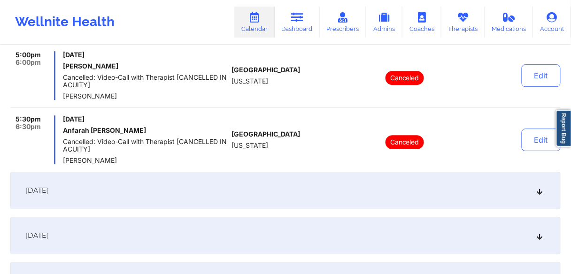
click at [48, 192] on span "[DATE]" at bounding box center [37, 190] width 22 height 9
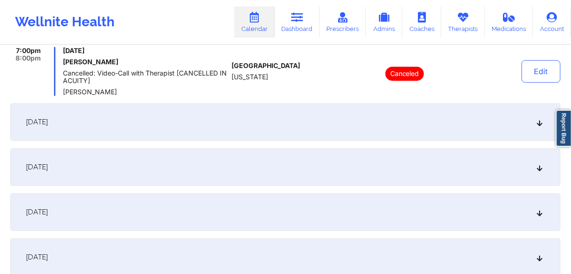
scroll to position [601, 0]
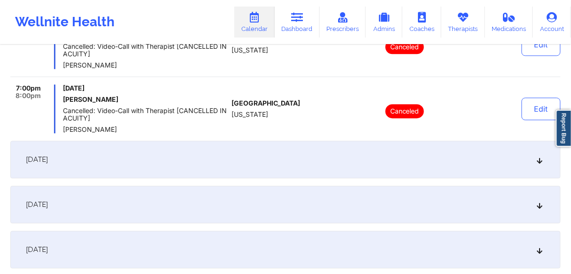
click at [48, 156] on span "[DATE]" at bounding box center [37, 159] width 22 height 9
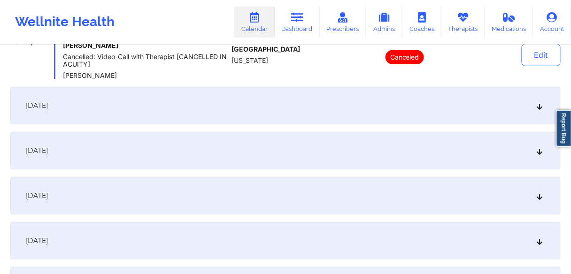
click at [48, 107] on span "[DATE]" at bounding box center [37, 105] width 22 height 9
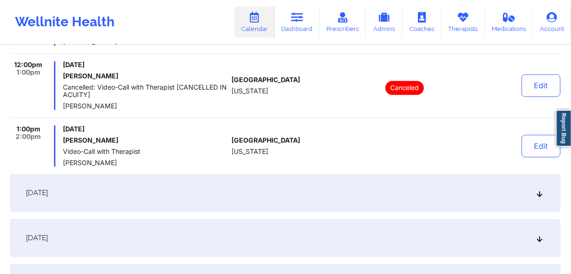
scroll to position [540, 0]
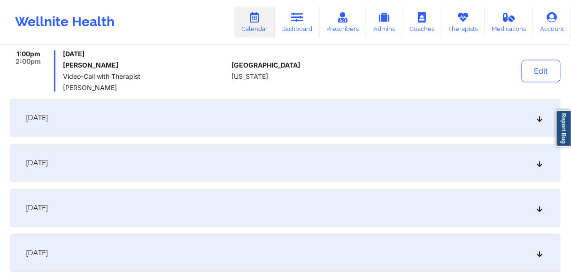
click at [74, 122] on div "[DATE]" at bounding box center [285, 118] width 550 height 38
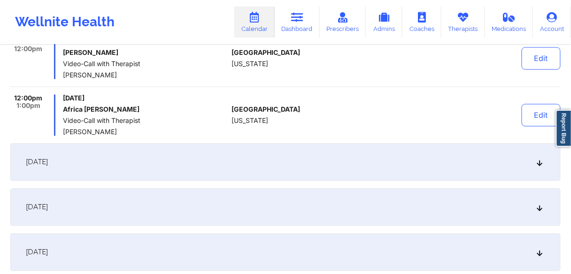
scroll to position [465, 0]
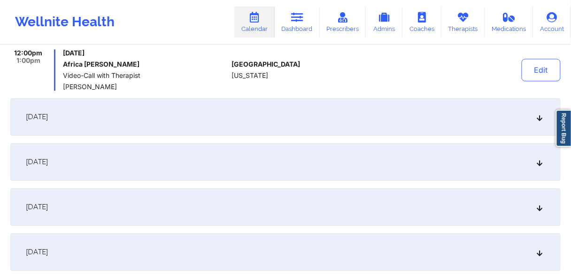
click at [77, 122] on div "[DATE]" at bounding box center [285, 117] width 550 height 38
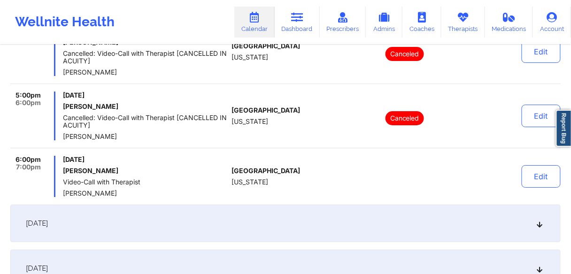
scroll to position [728, 0]
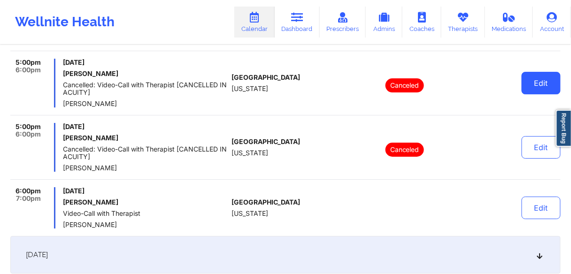
click at [539, 84] on button "Edit" at bounding box center [541, 83] width 39 height 23
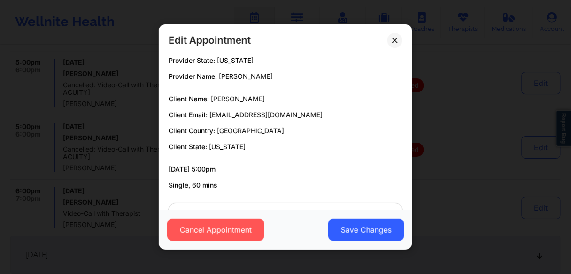
scroll to position [59, 0]
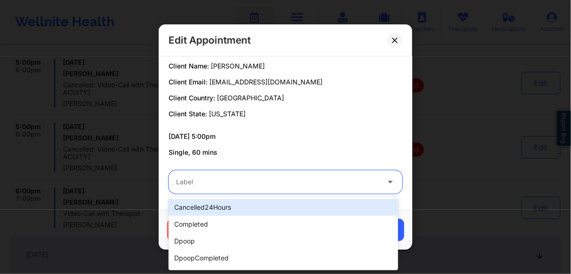
click at [289, 186] on div at bounding box center [277, 182] width 203 height 11
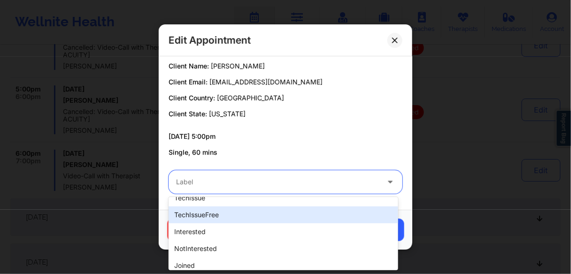
scroll to position [188, 0]
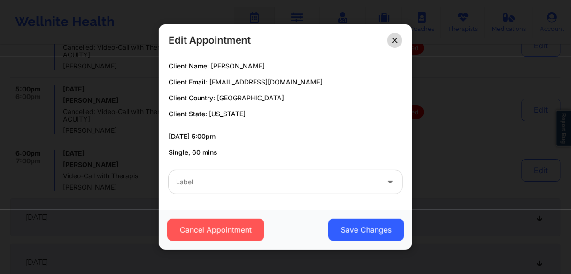
click at [396, 39] on icon at bounding box center [395, 40] width 6 height 6
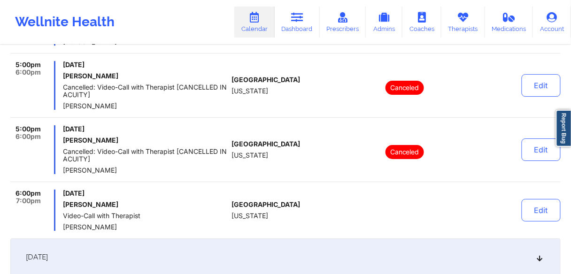
scroll to position [690, 0]
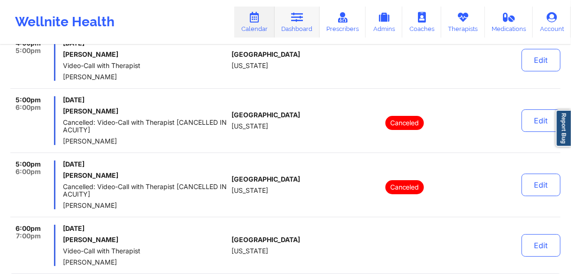
click at [300, 24] on link "Dashboard" at bounding box center [297, 22] width 45 height 31
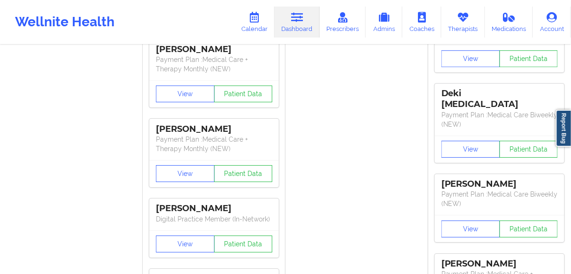
click at [304, 38] on div "Wellnite Health Calendar Dashboard Prescribers Admins Coaches Therapists Medica…" at bounding box center [285, 22] width 571 height 38
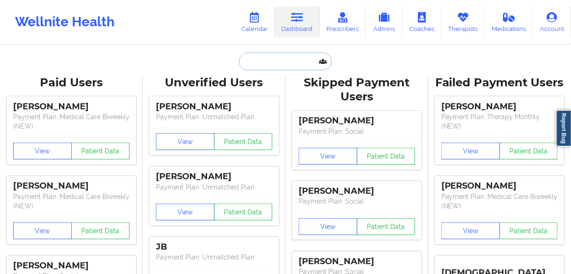
click at [266, 60] on input "text" at bounding box center [285, 62] width 93 height 18
paste input "[PERSON_NAME]"
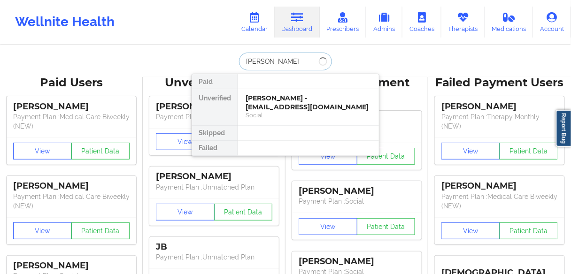
click at [270, 61] on input "[PERSON_NAME]" at bounding box center [285, 62] width 93 height 18
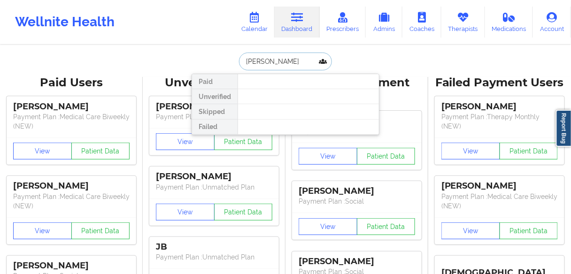
click at [261, 59] on input "[PERSON_NAME]" at bounding box center [285, 62] width 93 height 18
click at [286, 61] on input "[PERSON_NAME]" at bounding box center [285, 62] width 93 height 18
drag, startPoint x: 262, startPoint y: 61, endPoint x: 293, endPoint y: 61, distance: 31.0
click at [293, 61] on input "[PERSON_NAME]" at bounding box center [285, 62] width 93 height 18
type input "[DEMOGRAPHIC_DATA]"
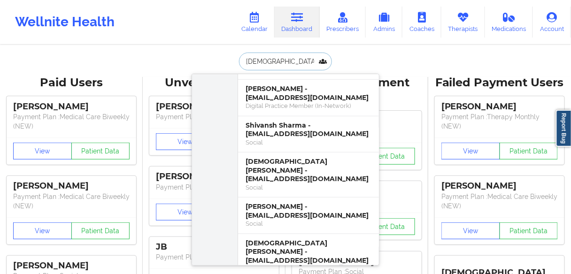
scroll to position [188, 0]
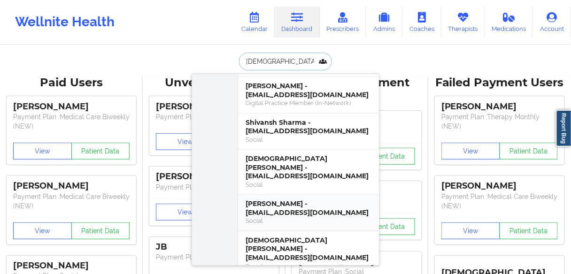
click at [260, 217] on div "Social" at bounding box center [309, 221] width 126 height 8
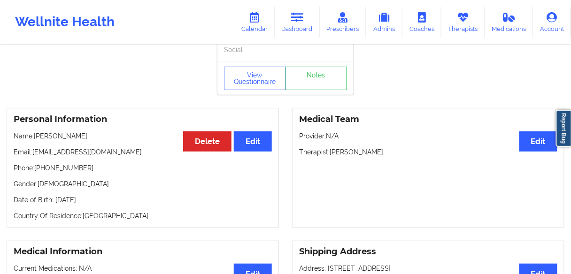
scroll to position [38, 0]
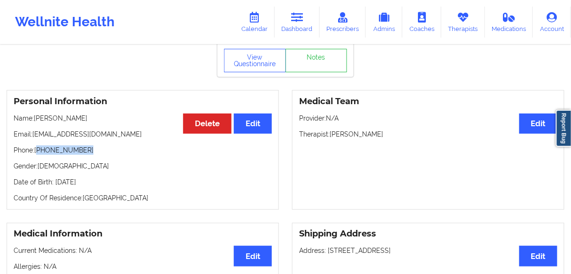
drag, startPoint x: 89, startPoint y: 154, endPoint x: 38, endPoint y: 154, distance: 51.2
click at [38, 154] on p "Phone: [PHONE_NUMBER]" at bounding box center [143, 150] width 258 height 9
copy p "[PHONE_NUMBER]"
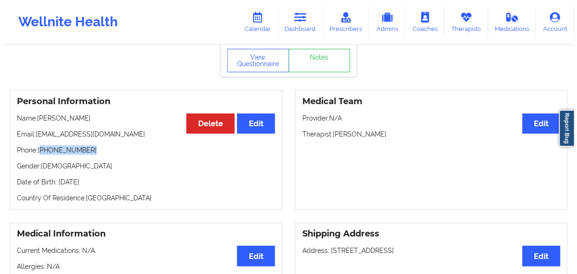
scroll to position [0, 0]
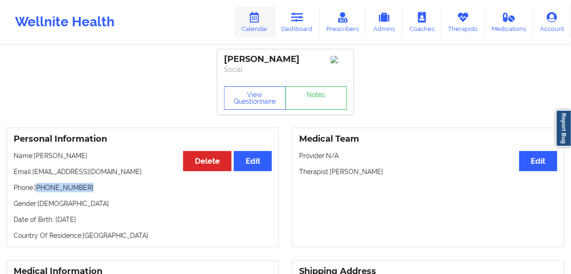
click at [259, 27] on link "Calendar" at bounding box center [254, 22] width 40 height 31
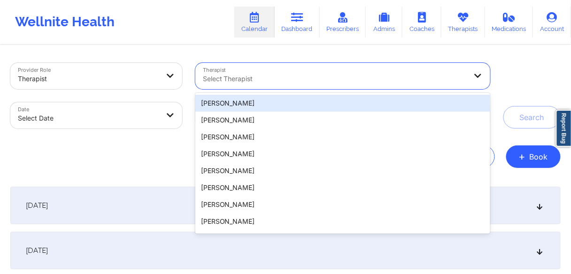
click at [231, 77] on div at bounding box center [335, 78] width 264 height 11
click at [266, 78] on div at bounding box center [335, 78] width 264 height 11
paste input "[PERSON_NAME]"
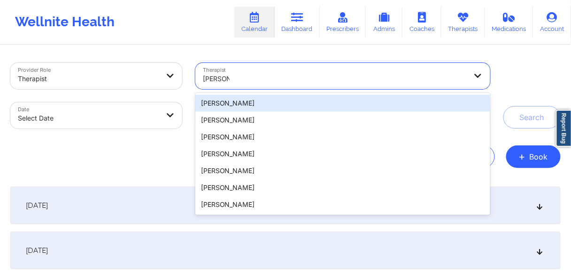
type input "[PERSON_NAME]"
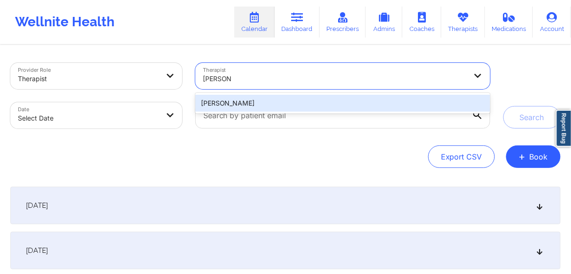
click at [240, 105] on div "[PERSON_NAME]" at bounding box center [342, 103] width 295 height 17
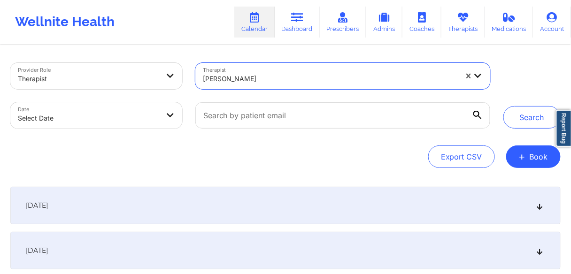
select select "2025-8"
select select "2025-9"
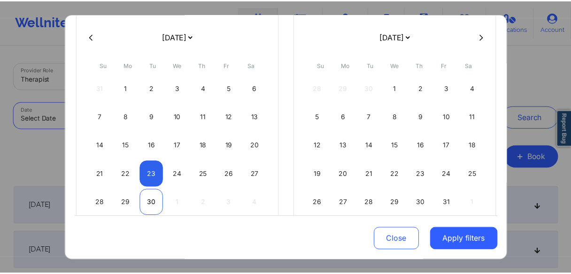
scroll to position [75, 0]
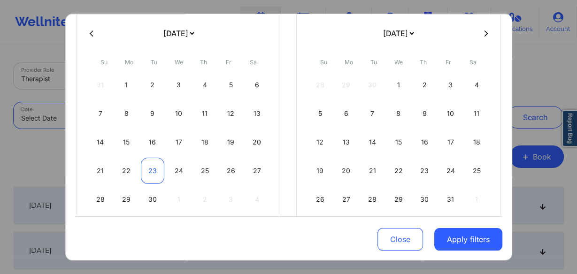
click at [148, 172] on div "23" at bounding box center [153, 171] width 24 height 26
select select "2025-8"
select select "2025-9"
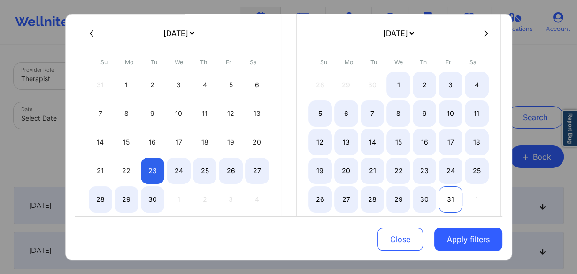
click at [446, 198] on div "31" at bounding box center [451, 199] width 24 height 26
select select "2025-8"
select select "2025-9"
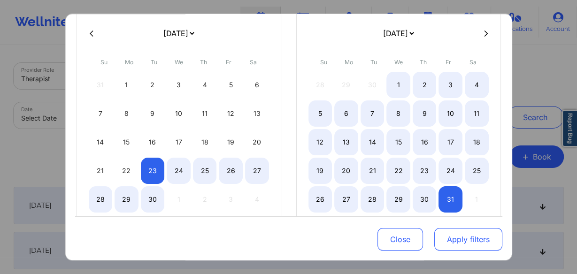
click at [450, 243] on button "Apply filters" at bounding box center [468, 239] width 68 height 23
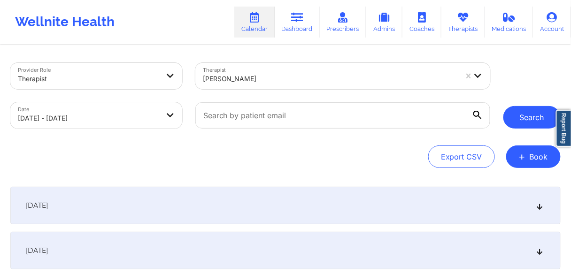
click at [524, 116] on button "Search" at bounding box center [531, 117] width 57 height 23
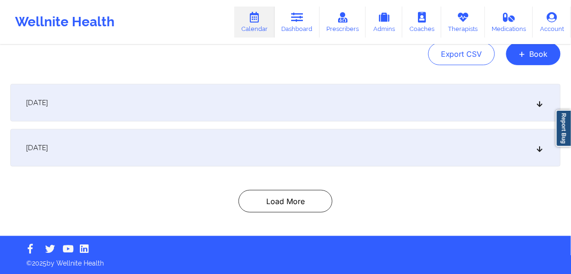
scroll to position [103, 0]
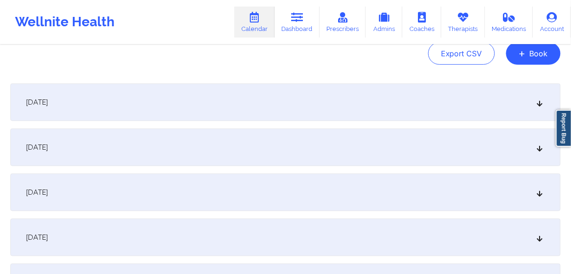
click at [48, 104] on span "[DATE]" at bounding box center [37, 102] width 22 height 9
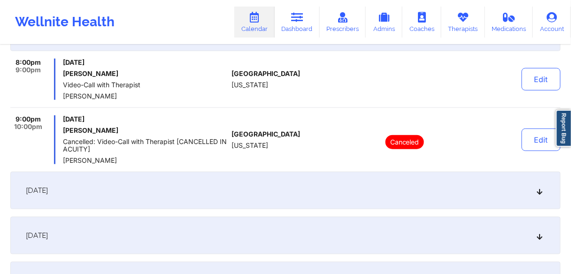
scroll to position [178, 0]
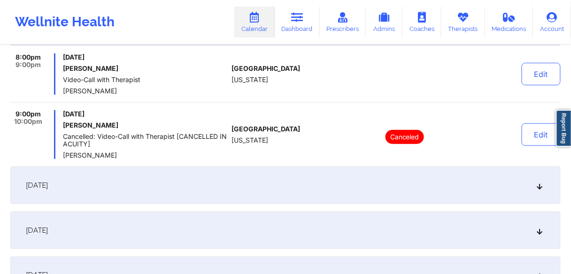
click at [48, 187] on span "[DATE]" at bounding box center [37, 185] width 22 height 9
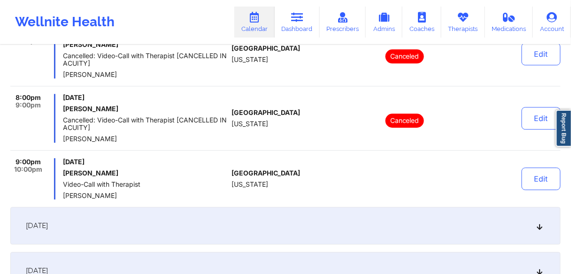
scroll to position [592, 0]
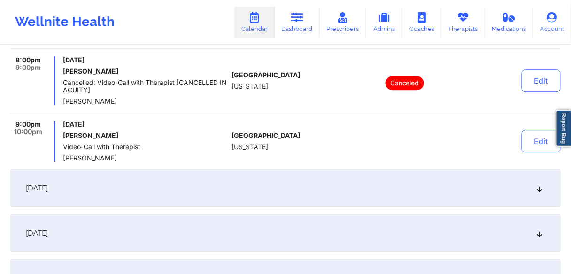
click at [48, 188] on span "[DATE]" at bounding box center [37, 188] width 22 height 9
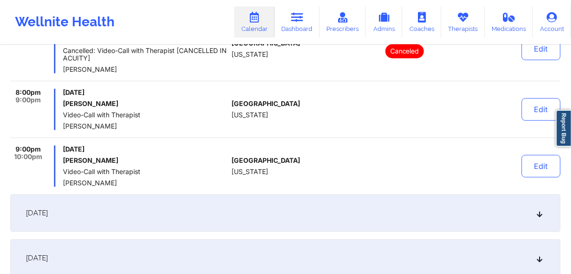
scroll to position [742, 0]
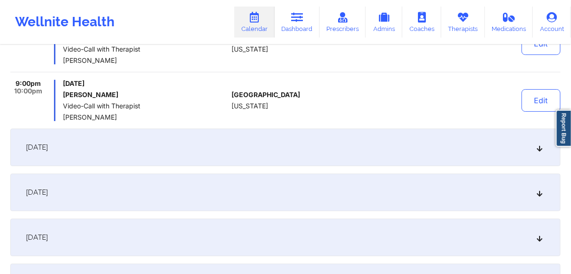
click at [73, 140] on div "[DATE]" at bounding box center [285, 148] width 550 height 38
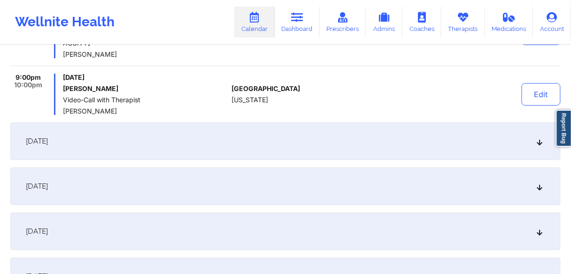
scroll to position [817, 0]
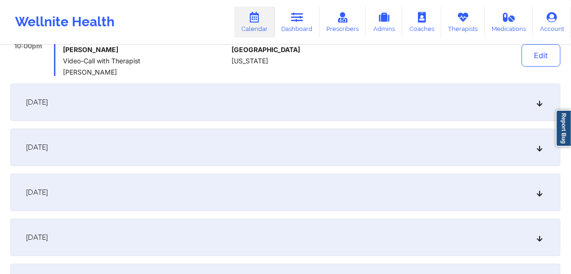
click at [48, 102] on span "[DATE]" at bounding box center [37, 102] width 22 height 9
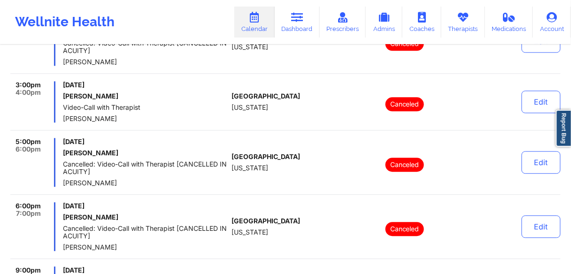
scroll to position [629, 0]
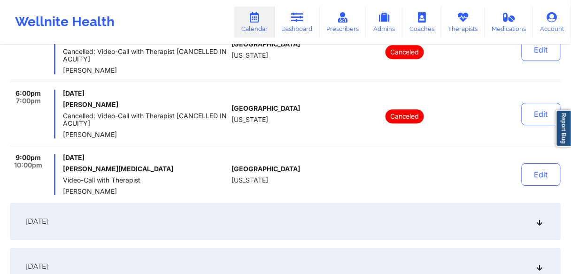
click at [48, 220] on span "[DATE]" at bounding box center [37, 221] width 22 height 9
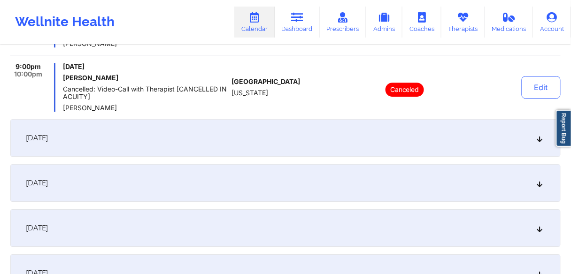
click at [48, 133] on span "[DATE]" at bounding box center [37, 137] width 22 height 9
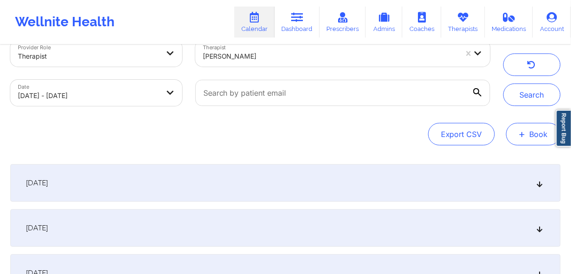
scroll to position [0, 0]
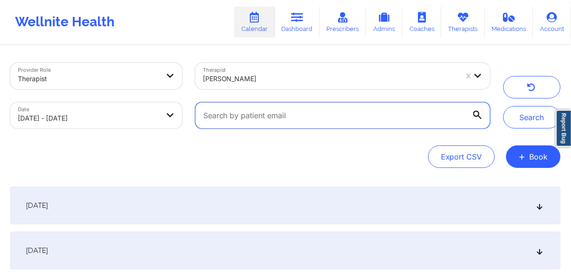
click at [233, 115] on input "text" at bounding box center [342, 115] width 295 height 26
paste input "[PERSON_NAME]"
type input "[PERSON_NAME]"
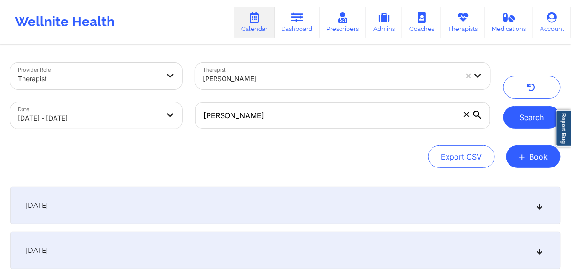
click at [520, 117] on button "Search" at bounding box center [531, 117] width 57 height 23
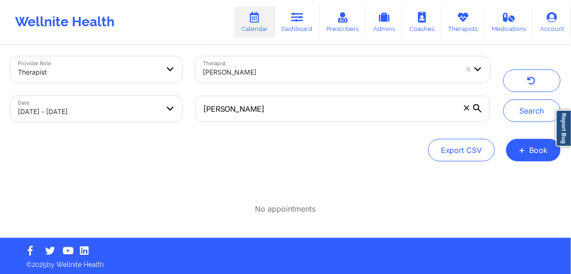
scroll to position [8, 0]
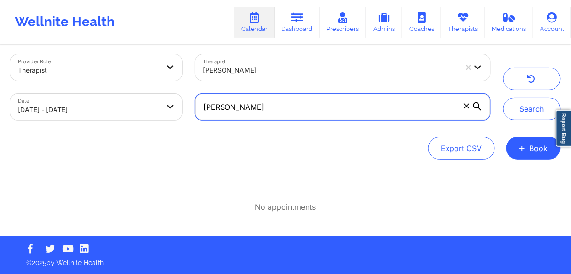
drag, startPoint x: 265, startPoint y: 108, endPoint x: 172, endPoint y: 108, distance: 92.5
click at [172, 108] on div "Provider Role Therapist Therapist [PERSON_NAME] Date [DATE] - [DATE] [PERSON_NA…" at bounding box center [250, 87] width 493 height 79
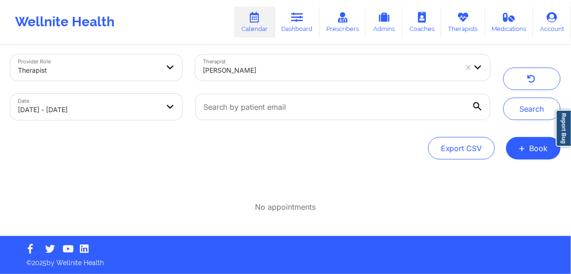
click at [104, 221] on div "Provider Role Therapist Therapist [PERSON_NAME] Date [DATE] - [DATE] Search Exp…" at bounding box center [286, 137] width 564 height 199
click at [518, 107] on button "Search" at bounding box center [531, 109] width 57 height 23
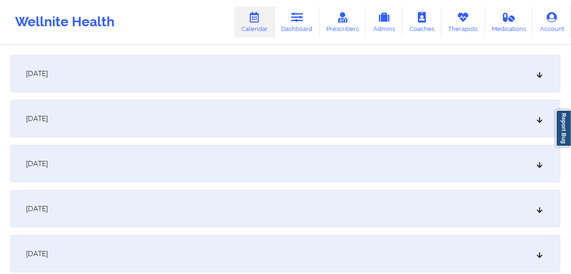
scroll to position [150, 0]
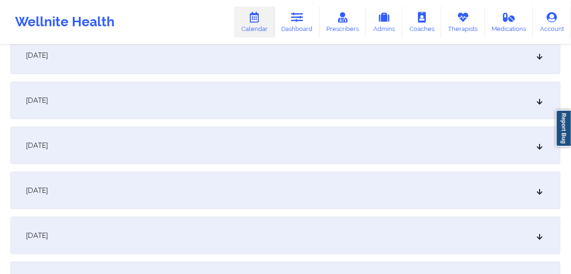
click at [83, 152] on div "[DATE]" at bounding box center [285, 146] width 550 height 38
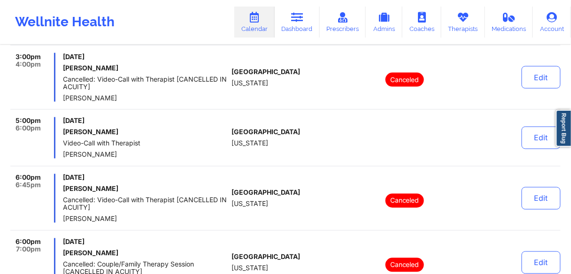
scroll to position [338, 0]
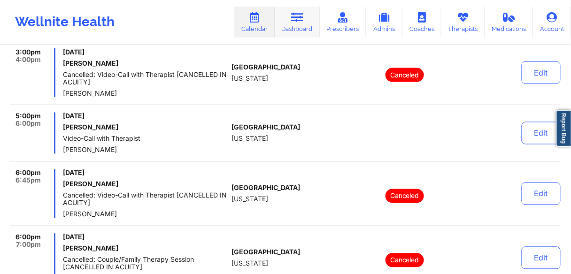
click at [295, 21] on icon at bounding box center [297, 17] width 12 height 10
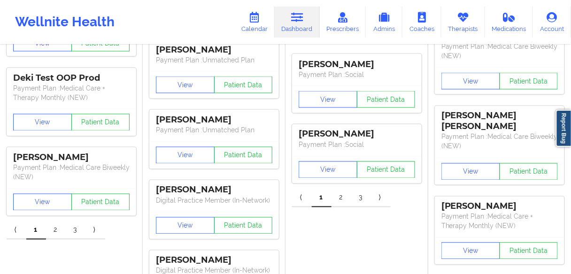
click at [289, 25] on link "Dashboard" at bounding box center [297, 22] width 45 height 31
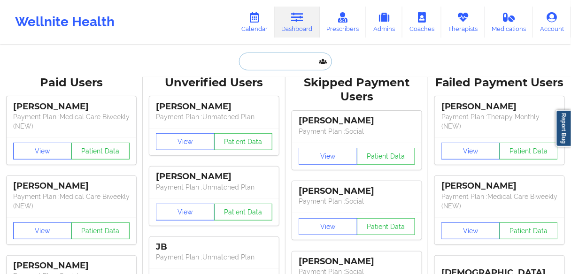
click at [276, 61] on input "text" at bounding box center [285, 62] width 93 height 18
paste input "[PERSON_NAME]"
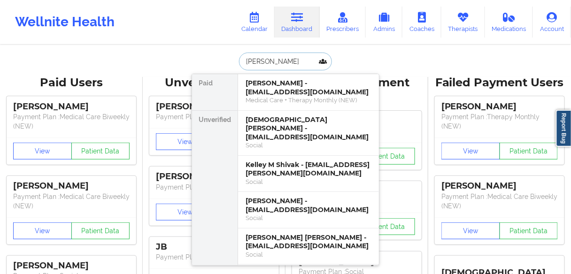
type input "[PERSON_NAME]"
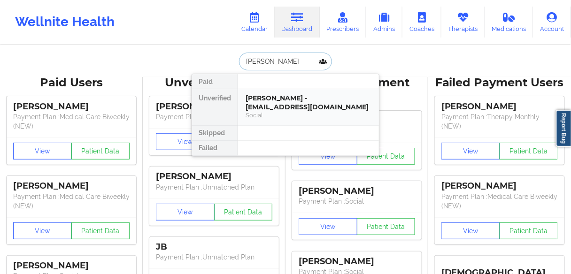
click at [265, 99] on div "[PERSON_NAME] - [EMAIL_ADDRESS][DOMAIN_NAME]" at bounding box center [309, 102] width 126 height 17
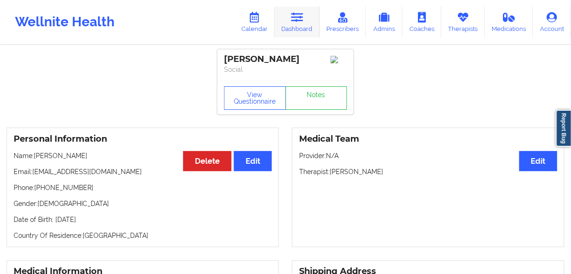
click at [296, 29] on link "Dashboard" at bounding box center [297, 22] width 45 height 31
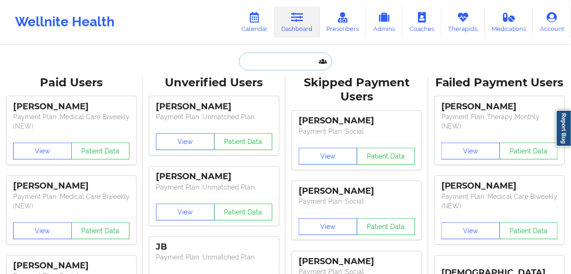
click at [268, 62] on input "text" at bounding box center [285, 62] width 93 height 18
paste input "[PERSON_NAME]"
type input "[PERSON_NAME]"
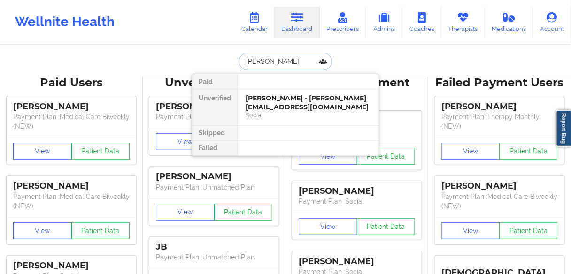
click at [257, 103] on div "[PERSON_NAME] - [PERSON_NAME][EMAIL_ADDRESS][DOMAIN_NAME]" at bounding box center [309, 102] width 126 height 17
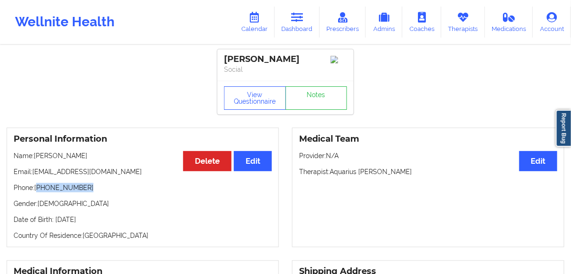
drag, startPoint x: 93, startPoint y: 189, endPoint x: 41, endPoint y: 190, distance: 52.6
click at [39, 190] on p "Phone: [PHONE_NUMBER]" at bounding box center [143, 187] width 258 height 9
copy p "[PHONE_NUMBER]"
click at [312, 24] on link "Dashboard" at bounding box center [297, 22] width 45 height 31
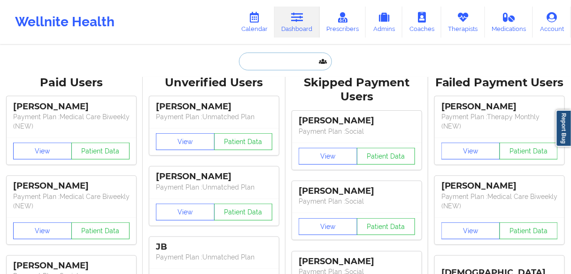
click at [274, 65] on input "text" at bounding box center [285, 62] width 93 height 18
paste input "[PERSON_NAME]"
type input "[PERSON_NAME]"
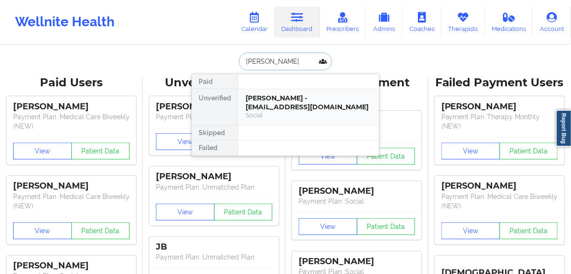
click at [274, 100] on div "[PERSON_NAME] - [EMAIL_ADDRESS][DOMAIN_NAME]" at bounding box center [309, 102] width 126 height 17
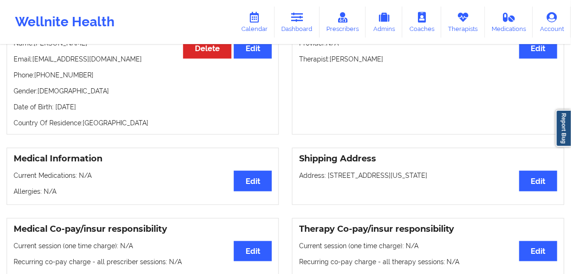
scroll to position [129, 0]
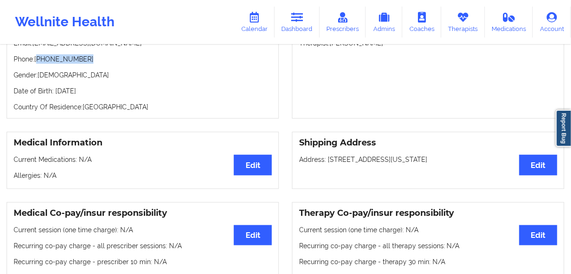
drag, startPoint x: 86, startPoint y: 62, endPoint x: 38, endPoint y: 62, distance: 48.4
click at [38, 62] on p "Phone: [PHONE_NUMBER]" at bounding box center [143, 58] width 258 height 9
copy p "[PHONE_NUMBER]"
click at [300, 19] on icon at bounding box center [297, 17] width 12 height 10
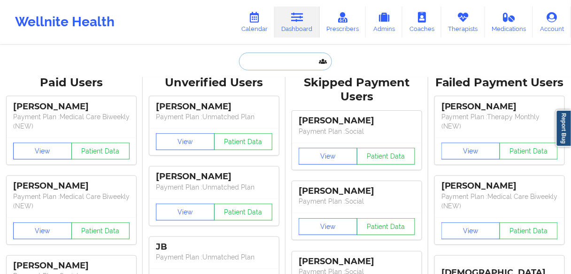
click at [290, 63] on input "text" at bounding box center [285, 62] width 93 height 18
paste input "[PERSON_NAME]"
type input "[PERSON_NAME]"
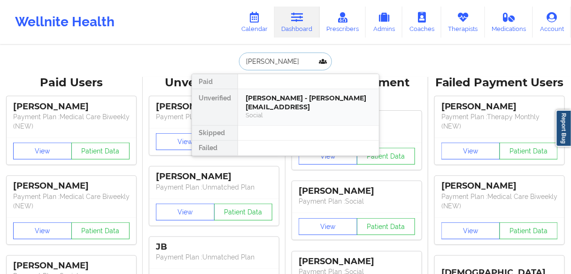
click at [281, 100] on div "[PERSON_NAME] - [PERSON_NAME][EMAIL_ADDRESS]" at bounding box center [309, 102] width 126 height 17
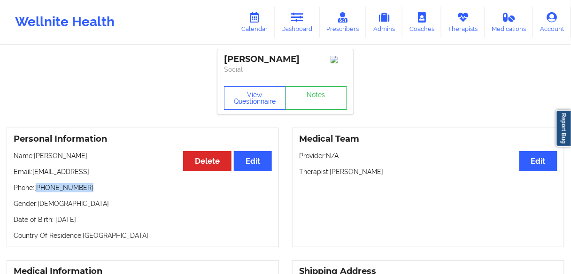
drag, startPoint x: 89, startPoint y: 190, endPoint x: 38, endPoint y: 190, distance: 51.2
click at [38, 190] on p "Phone: [PHONE_NUMBER]" at bounding box center [143, 187] width 258 height 9
copy p "[PHONE_NUMBER]"
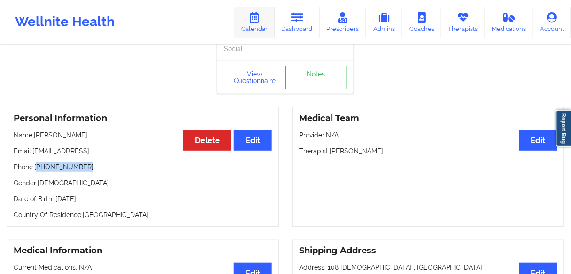
scroll to position [38, 0]
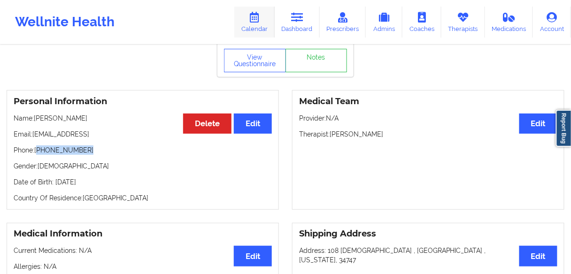
click at [261, 23] on link "Calendar" at bounding box center [254, 22] width 40 height 31
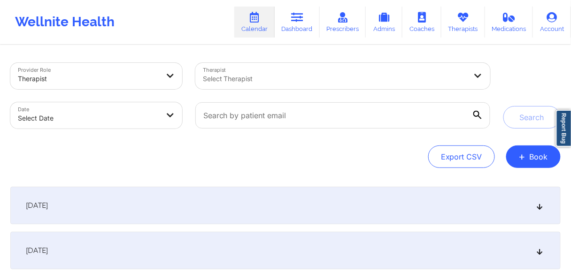
click at [259, 77] on div at bounding box center [335, 78] width 264 height 11
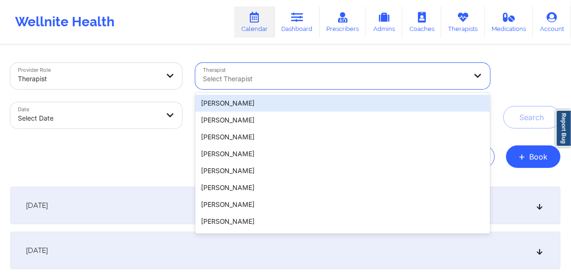
paste input "[PERSON_NAME]"
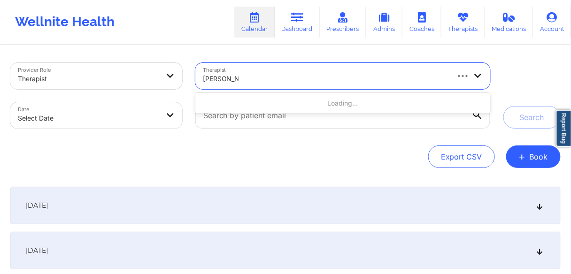
type input "[PERSON_NAME]"
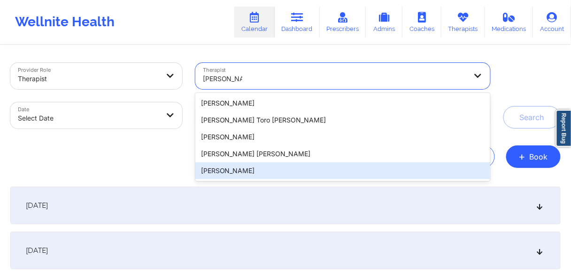
click at [235, 173] on div "[PERSON_NAME]" at bounding box center [342, 170] width 295 height 17
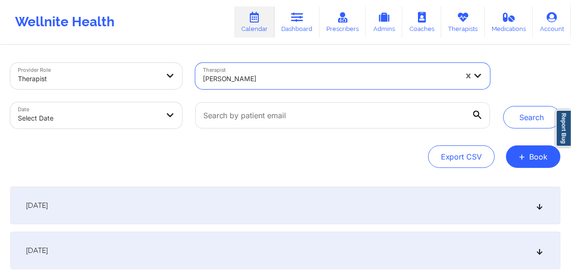
select select "2025-8"
select select "2025-9"
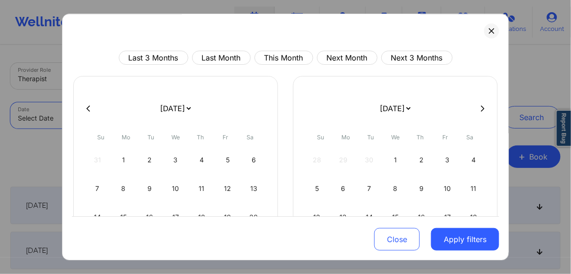
click at [167, 124] on body "Wellnite Health Calendar Dashboard Prescribers Admins Coaches Therapists Medica…" at bounding box center [285, 137] width 571 height 274
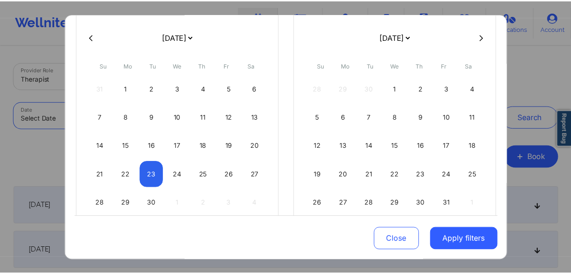
scroll to position [75, 0]
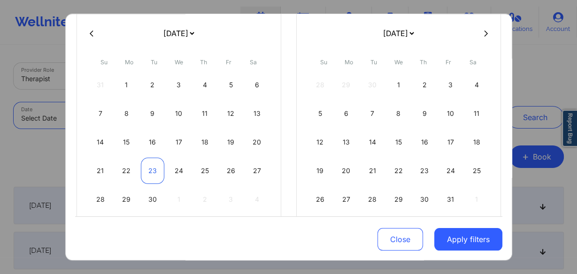
click at [153, 169] on div "23" at bounding box center [153, 171] width 24 height 26
select select "2025-8"
select select "2025-9"
select select "2025-8"
select select "2025-9"
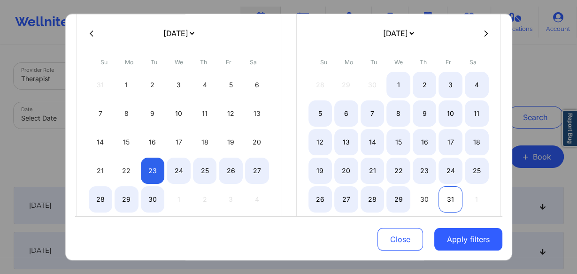
select select "2025-8"
select select "2025-9"
click at [452, 201] on div "31" at bounding box center [451, 199] width 24 height 26
select select "2025-8"
select select "2025-9"
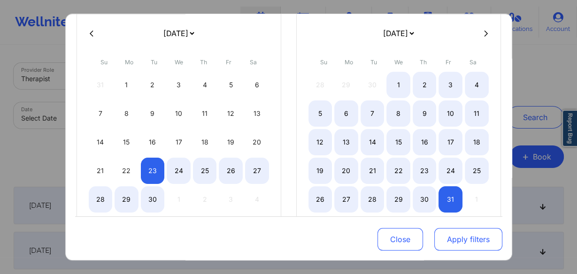
click at [459, 243] on button "Apply filters" at bounding box center [468, 239] width 68 height 23
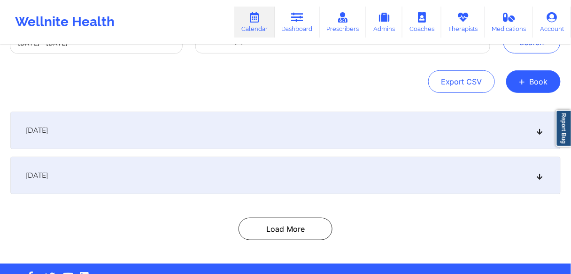
click at [75, 180] on div "[DATE]" at bounding box center [285, 176] width 550 height 38
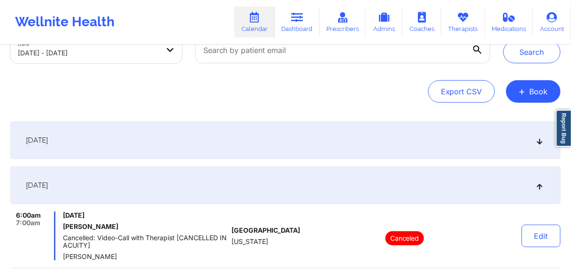
scroll to position [0, 0]
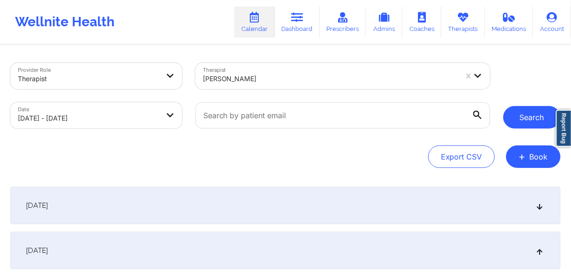
click at [528, 122] on button "Search" at bounding box center [531, 117] width 57 height 23
click at [523, 118] on button "Search" at bounding box center [531, 117] width 57 height 23
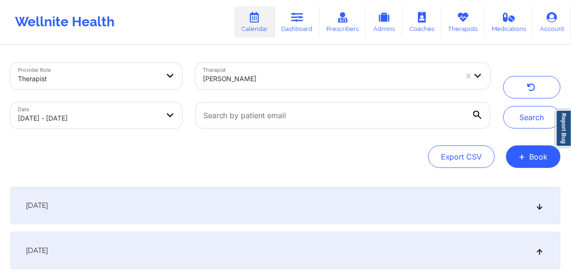
click at [101, 222] on div "[DATE]" at bounding box center [285, 206] width 550 height 38
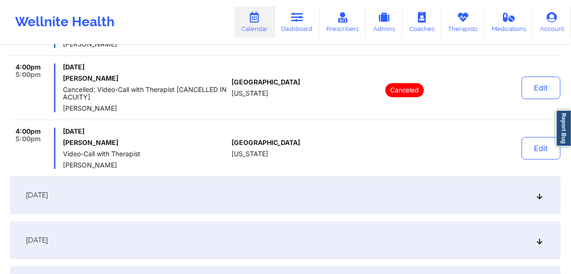
scroll to position [714, 0]
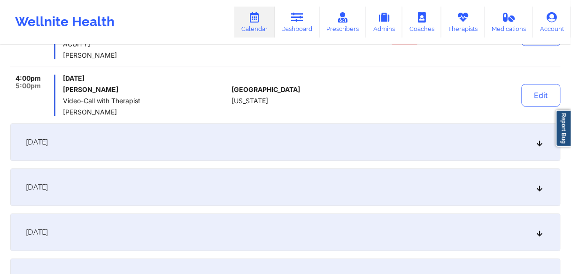
click at [86, 148] on div "[DATE]" at bounding box center [285, 143] width 550 height 38
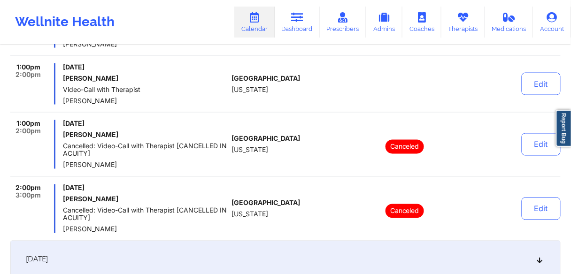
scroll to position [413, 0]
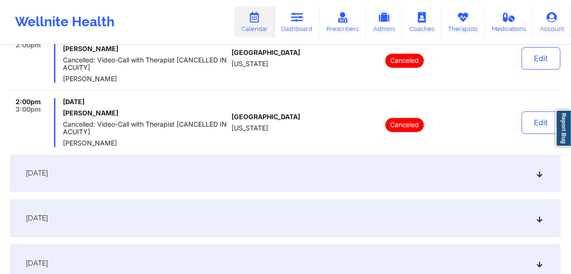
click at [84, 186] on div "[DATE]" at bounding box center [285, 174] width 550 height 38
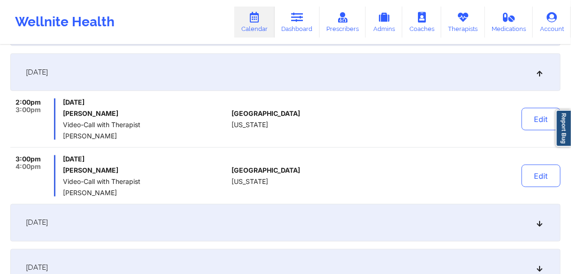
scroll to position [263, 0]
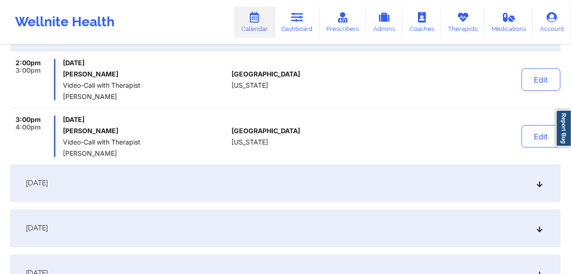
click at [48, 186] on span "[DATE]" at bounding box center [37, 183] width 22 height 9
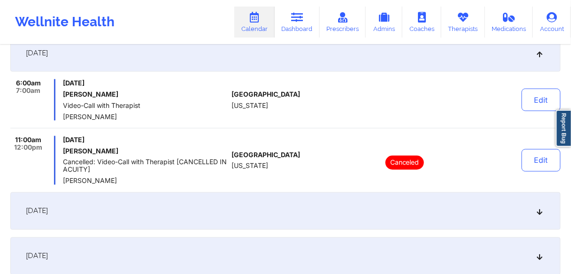
scroll to position [338, 0]
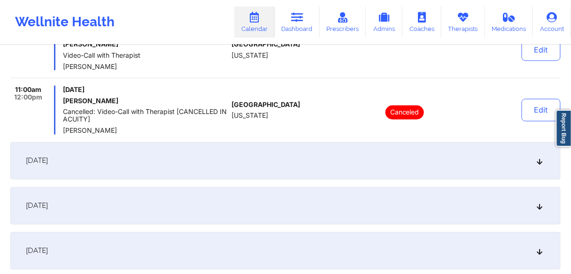
click at [91, 162] on div "[DATE]" at bounding box center [285, 161] width 550 height 38
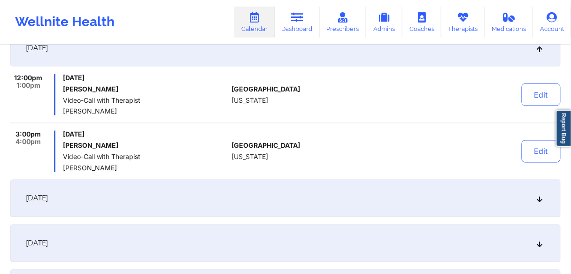
click at [93, 212] on div "[DATE]" at bounding box center [285, 199] width 550 height 38
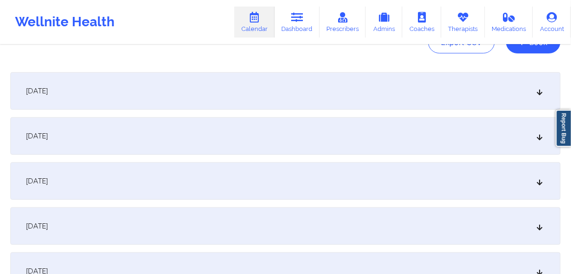
scroll to position [75, 0]
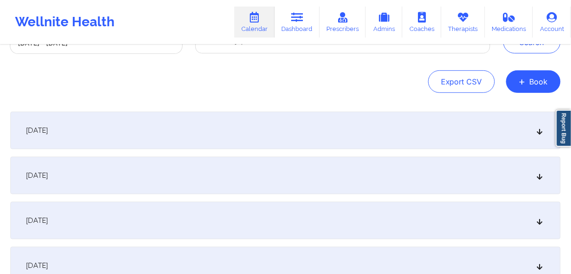
click at [93, 123] on div "[DATE]" at bounding box center [285, 131] width 550 height 38
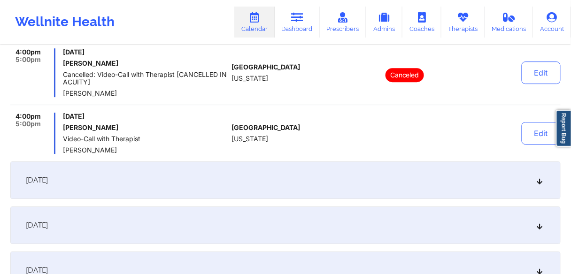
scroll to position [601, 0]
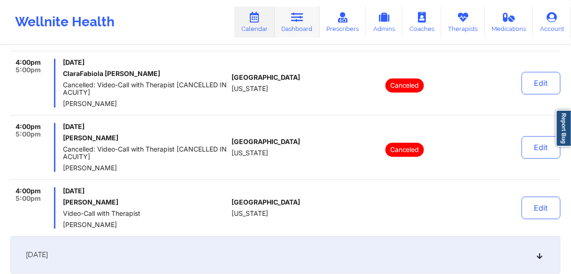
click at [303, 14] on icon at bounding box center [297, 17] width 12 height 10
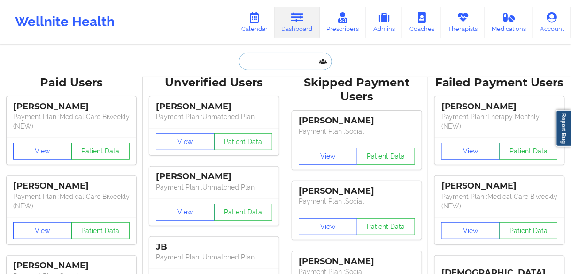
click at [276, 56] on input "text" at bounding box center [285, 62] width 93 height 18
paste input "Woselande [PERSON_NAME]"
type input "Woselande [PERSON_NAME]"
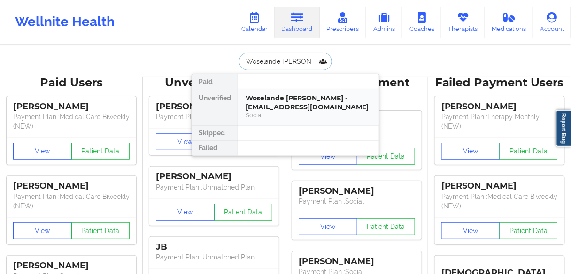
click at [291, 102] on div "Woselande [PERSON_NAME] - [EMAIL_ADDRESS][DOMAIN_NAME]" at bounding box center [309, 102] width 126 height 17
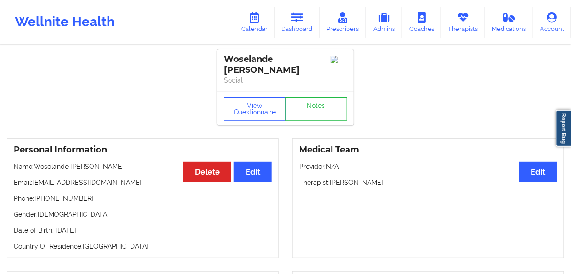
click at [244, 245] on div "Personal Information Edit Delete Name: Woselande [PERSON_NAME] Email: [EMAIL_AD…" at bounding box center [143, 199] width 272 height 120
drag, startPoint x: 77, startPoint y: 191, endPoint x: 166, endPoint y: 113, distance: 118.4
click at [39, 194] on p "Phone: [PHONE_NUMBER]" at bounding box center [143, 198] width 258 height 9
copy p "17866741339"
click at [264, 28] on link "Calendar" at bounding box center [254, 22] width 40 height 31
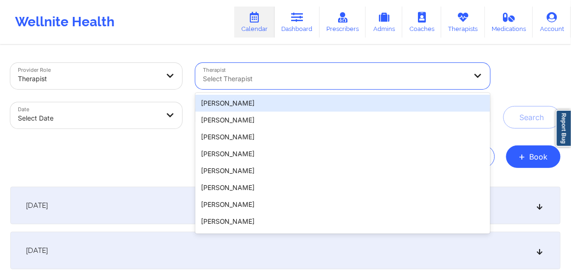
click at [260, 77] on div at bounding box center [335, 78] width 264 height 11
paste input "[PERSON_NAME]"
type input "[PERSON_NAME]"
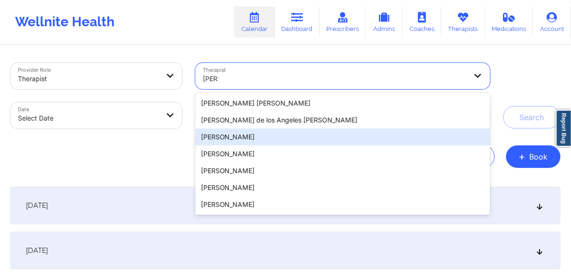
click at [234, 136] on div "[PERSON_NAME]" at bounding box center [342, 137] width 295 height 17
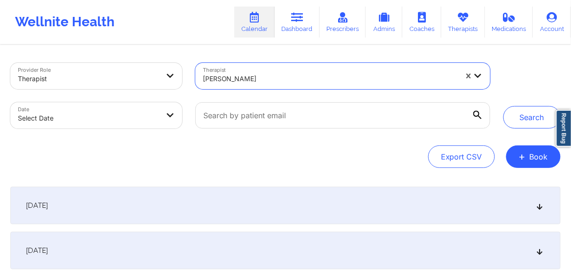
click at [132, 120] on body "Wellnite Health Calendar Dashboard Prescribers Admins Coaches Therapists Medica…" at bounding box center [285, 137] width 571 height 274
select select "2025-8"
select select "2025-9"
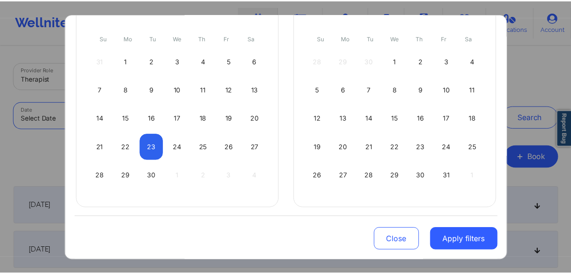
scroll to position [100, 0]
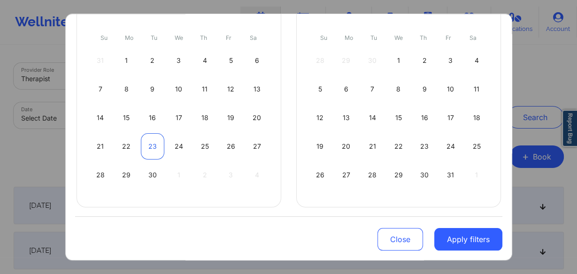
click at [155, 142] on div "23" at bounding box center [153, 146] width 24 height 26
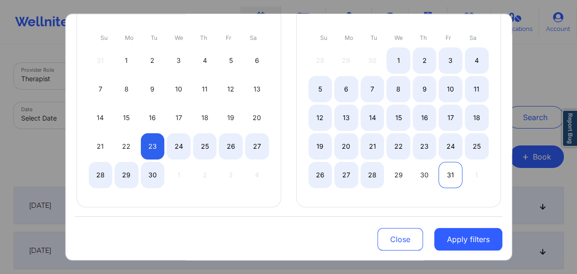
select select "2025-8"
select select "2025-9"
click at [445, 171] on div "31" at bounding box center [451, 175] width 24 height 26
select select "2025-8"
select select "2025-9"
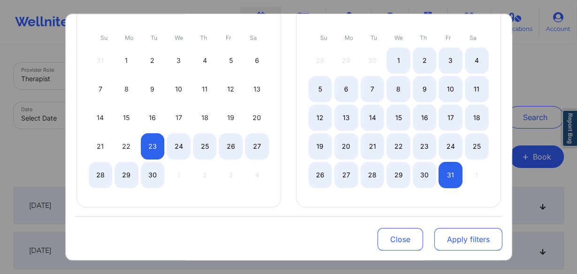
click at [454, 240] on button "Apply filters" at bounding box center [468, 239] width 68 height 23
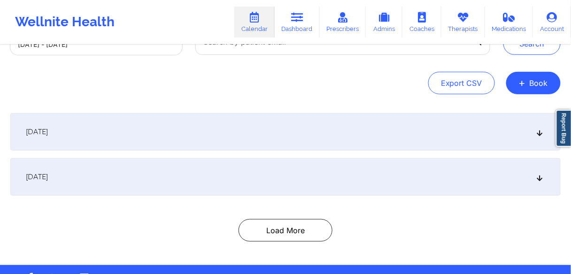
scroll to position [75, 0]
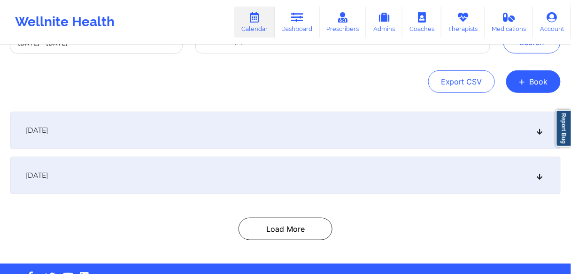
click at [99, 175] on div "[DATE]" at bounding box center [285, 176] width 550 height 38
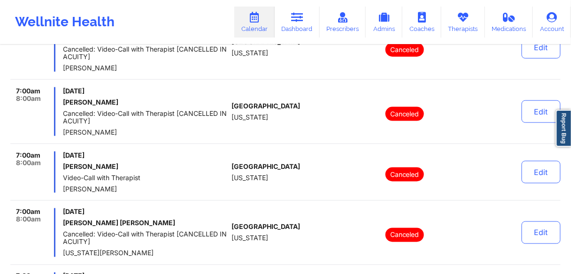
scroll to position [0, 0]
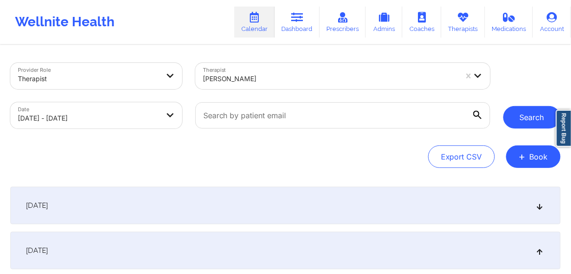
click at [527, 122] on button "Search" at bounding box center [531, 117] width 57 height 23
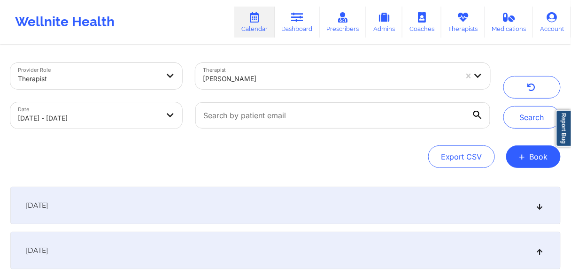
click at [48, 205] on span "[DATE]" at bounding box center [37, 205] width 22 height 9
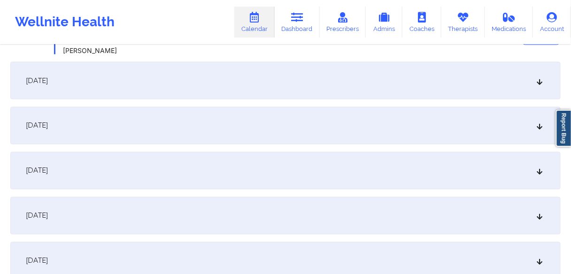
scroll to position [301, 0]
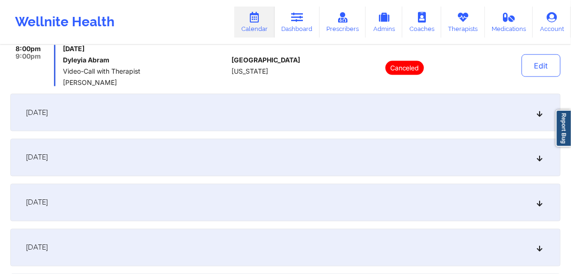
click at [78, 107] on div "[DATE]" at bounding box center [285, 113] width 550 height 38
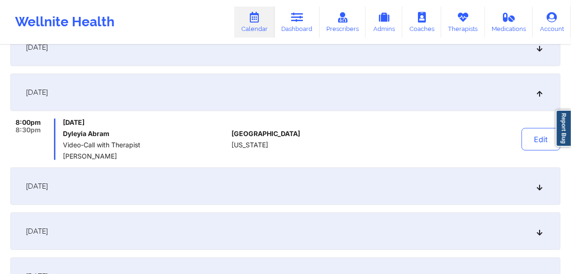
scroll to position [113, 0]
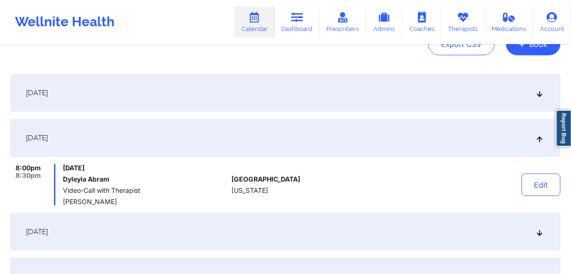
click at [48, 234] on span "[DATE]" at bounding box center [37, 231] width 22 height 9
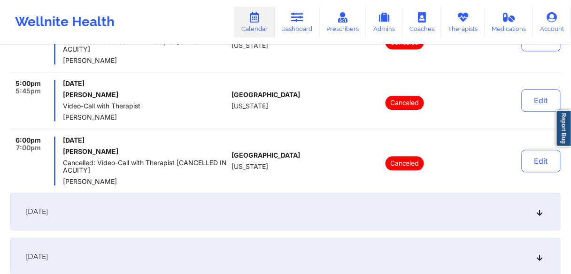
scroll to position [488, 0]
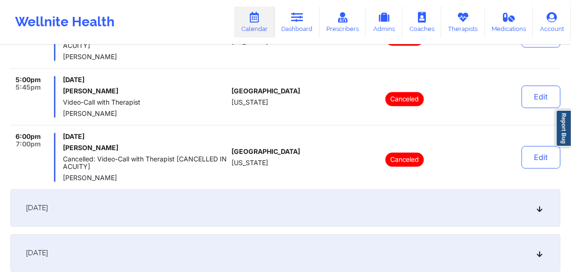
click at [48, 208] on span "[DATE]" at bounding box center [37, 207] width 22 height 9
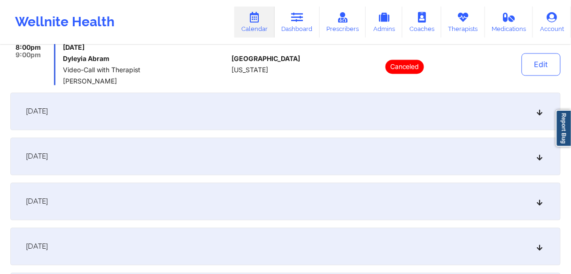
scroll to position [376, 0]
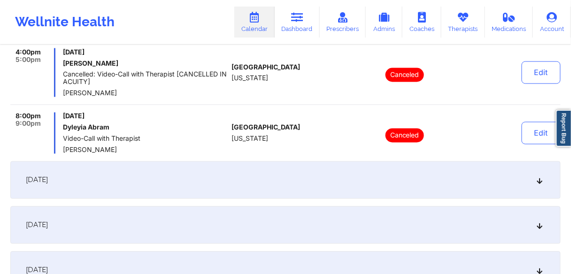
click at [88, 189] on div "[DATE]" at bounding box center [285, 181] width 550 height 38
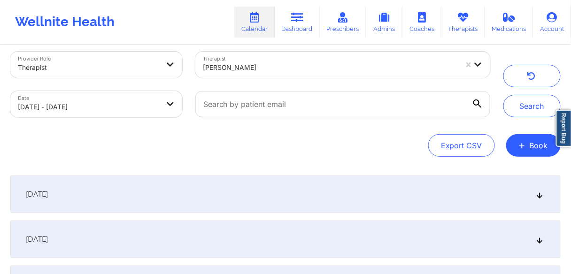
scroll to position [0, 0]
